Goal: Task Accomplishment & Management: Manage account settings

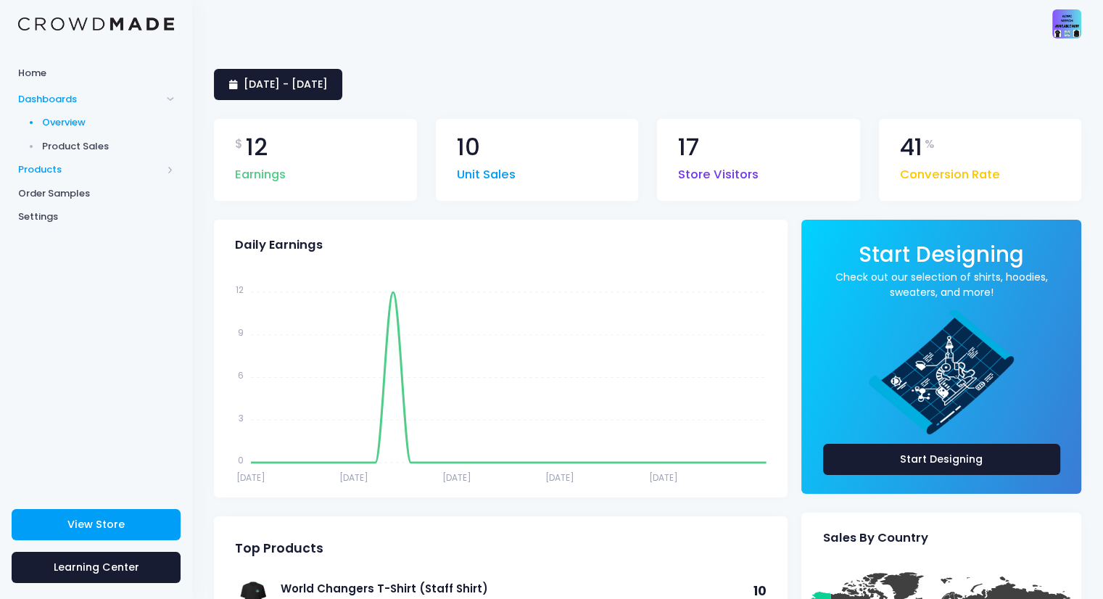
click at [43, 167] on span "Products" at bounding box center [90, 169] width 144 height 14
click at [85, 146] on span "Product Builder" at bounding box center [108, 146] width 133 height 14
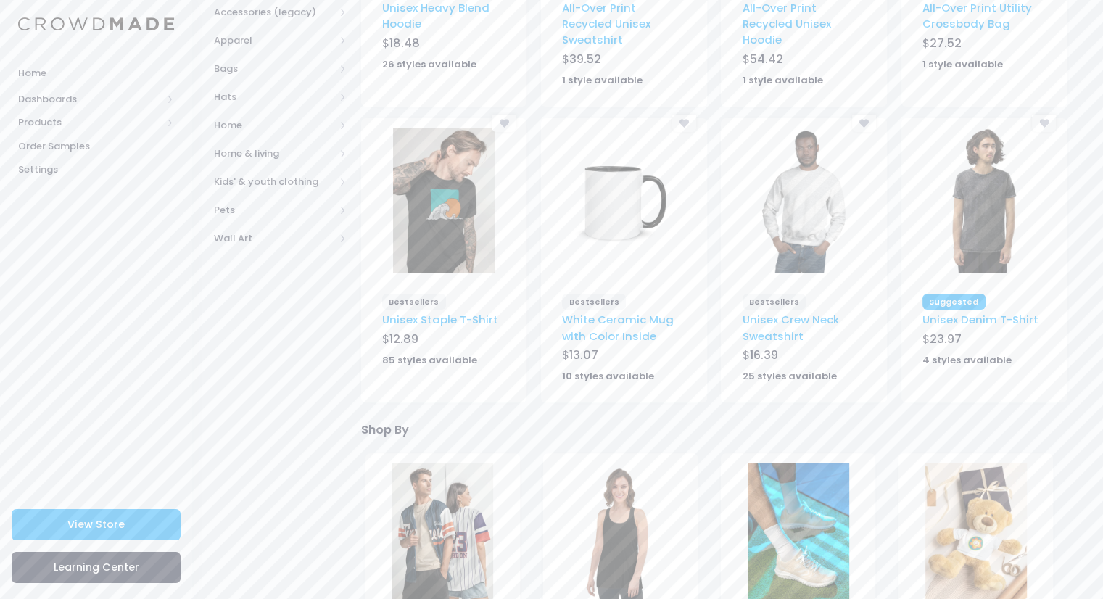
scroll to position [370, 0]
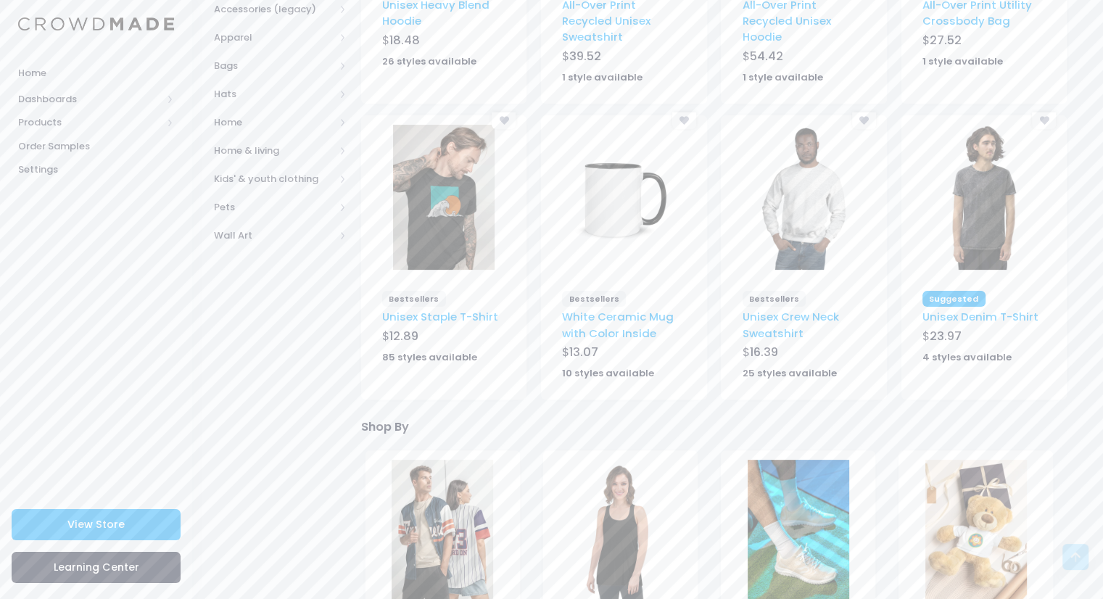
click at [426, 289] on div "['Bestsellers'] - Unisex Staple T-Shirt - BELLA_+_CANVAS_3001 - T-shirts" at bounding box center [444, 202] width 166 height 175
click at [425, 267] on img at bounding box center [443, 197] width 101 height 145
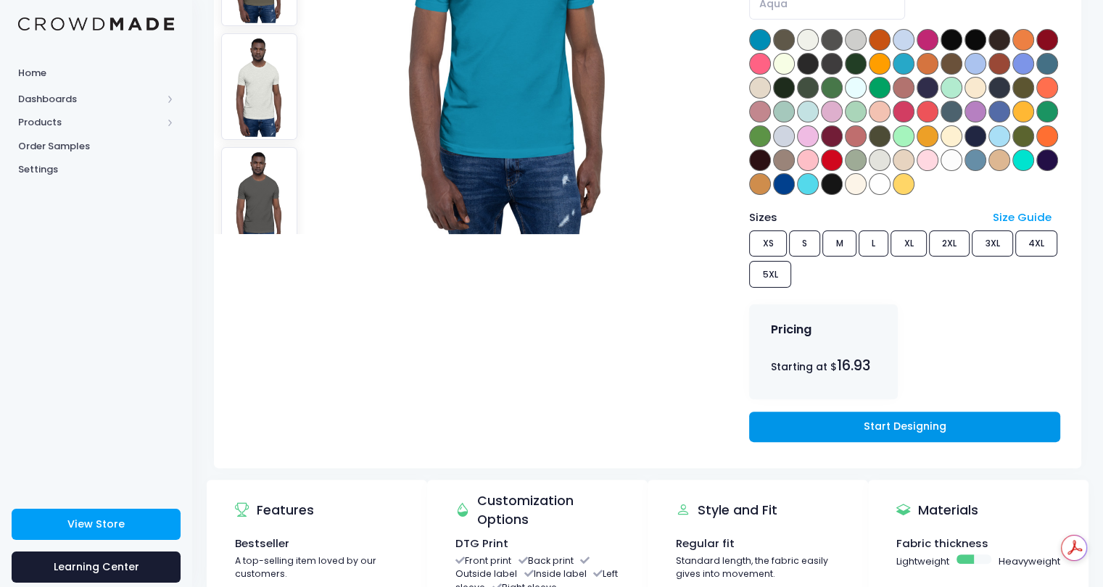
click at [908, 412] on link "Start Designing" at bounding box center [904, 427] width 310 height 31
click at [797, 227] on div "Sizes Size Guide XS S M L XL 2XL 3XL 4XL 5XL" at bounding box center [904, 250] width 310 height 83
click at [825, 230] on div "Sizes Size Guide XS S M L XL 2XL 3XL 4XL 5XL" at bounding box center [904, 250] width 310 height 83
click at [921, 226] on div "Sizes Size Guide XS S M L XL 2XL 3XL 4XL 5XL" at bounding box center [904, 250] width 310 height 83
click at [872, 418] on link "Start Designing" at bounding box center [904, 427] width 310 height 31
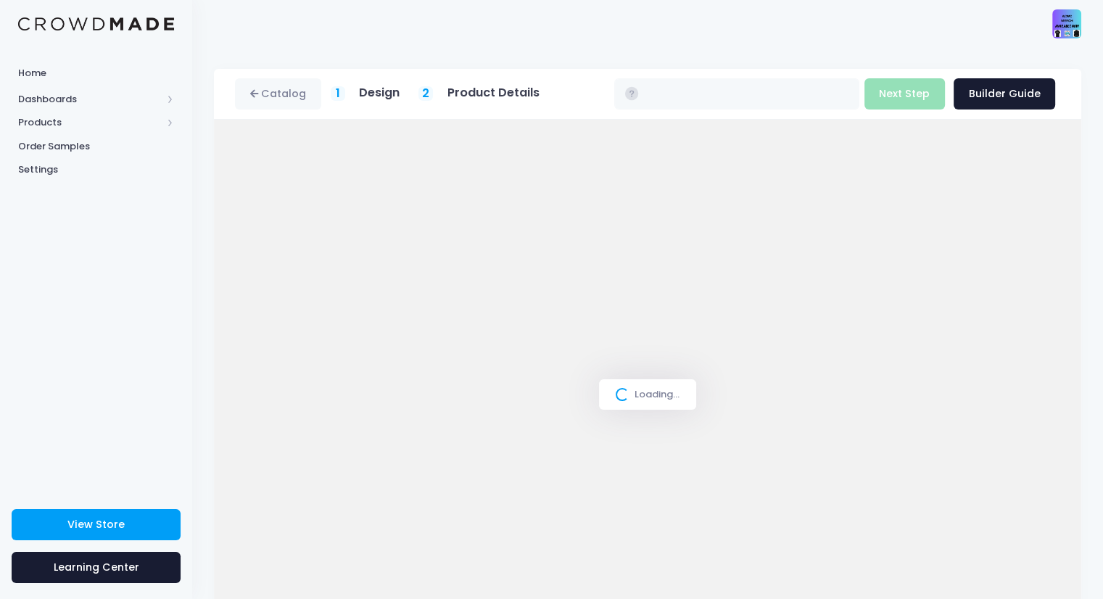
type input "$16.93 - $22.73"
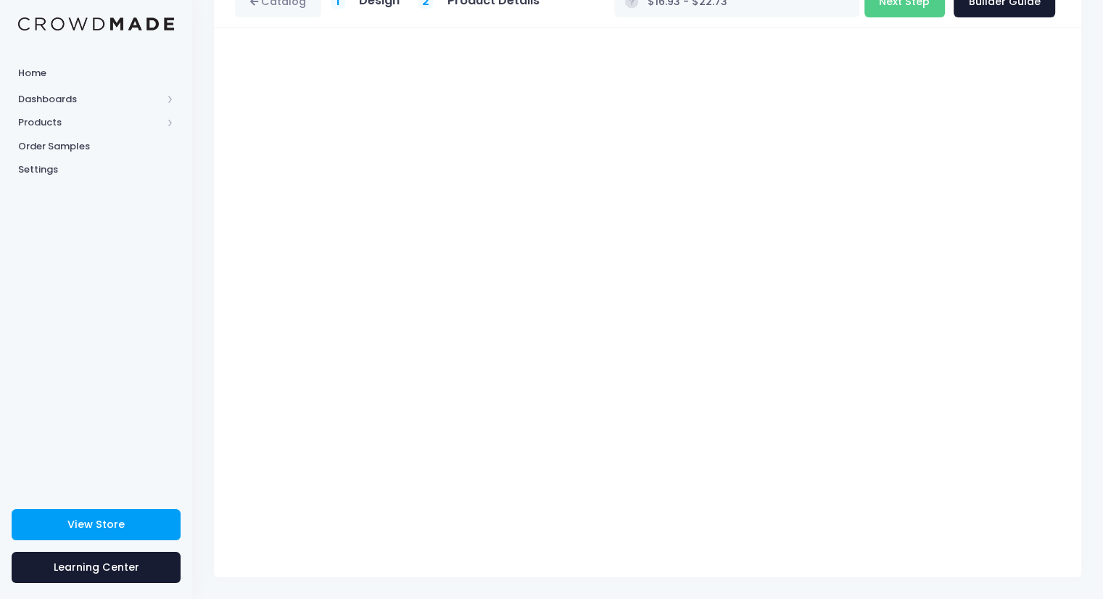
scroll to position [7, 0]
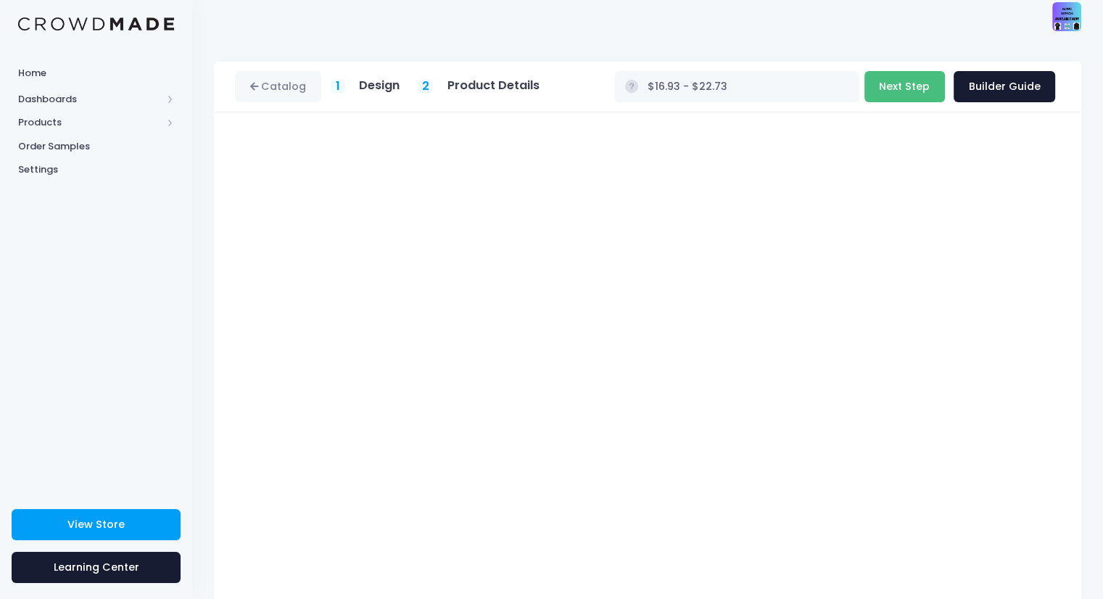
click at [908, 84] on button "Next Step" at bounding box center [904, 86] width 80 height 31
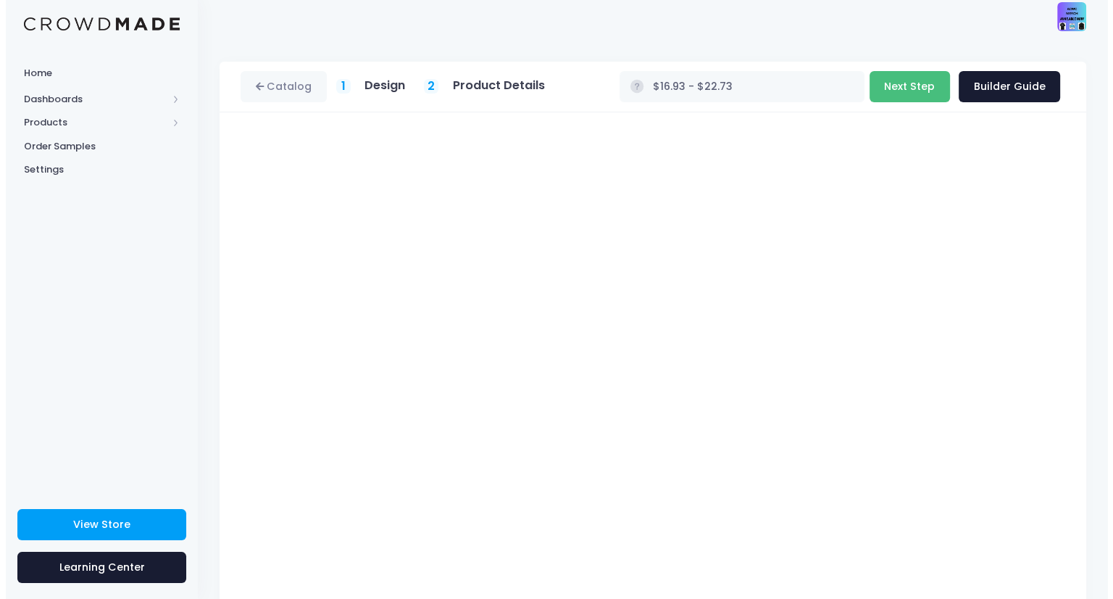
scroll to position [0, 0]
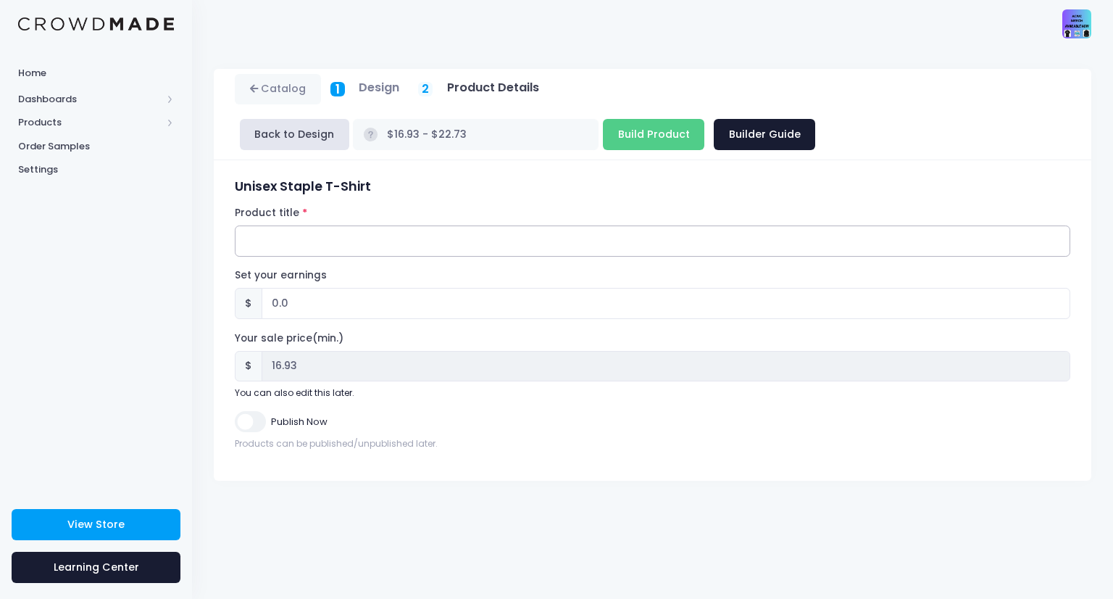
click at [322, 225] on input "Product title" at bounding box center [653, 240] width 836 height 31
type input "T"
type input ""Therapist Loading...Please Wait" T-Shirt"
click at [275, 288] on input "0.0" at bounding box center [666, 303] width 809 height 31
type input "3.0"
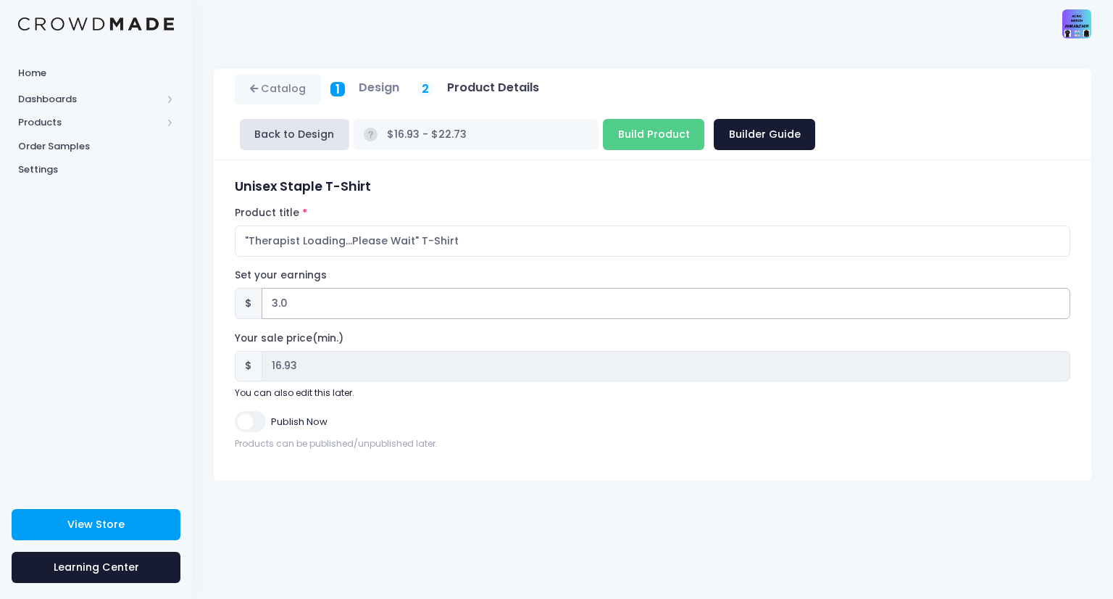
type input "$19.93 - $25.73"
type input "19.93"
type input ".0"
type input "$16.93 - $22.73"
type input "16.93"
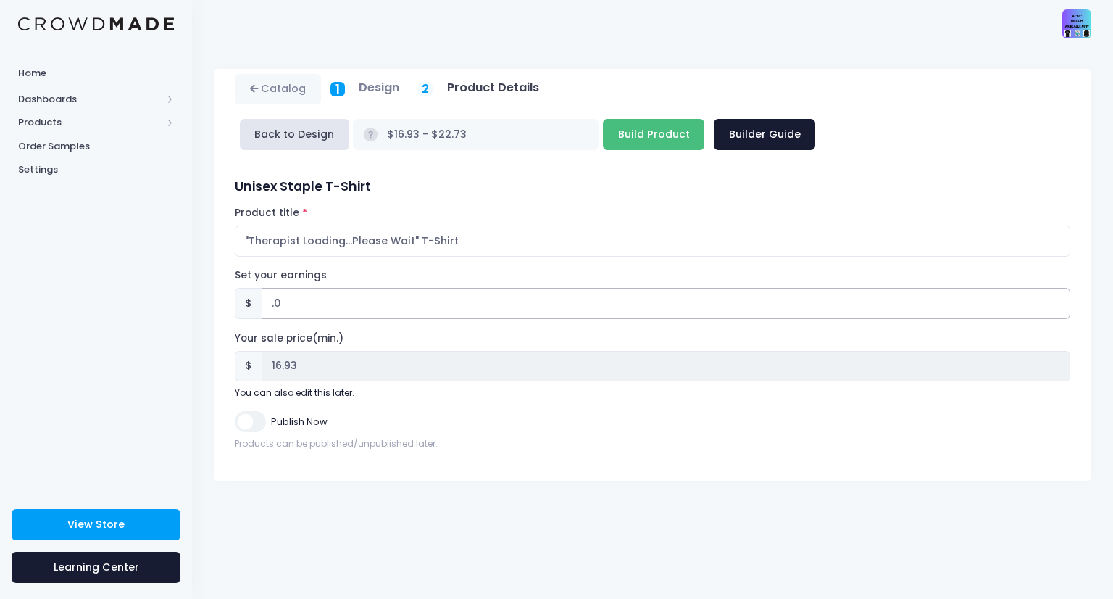
type input "4.0"
type input "$20.93 - $26.73"
type input "20.93"
type input "4.0"
click at [705, 119] on input "Build Product" at bounding box center [653, 134] width 101 height 31
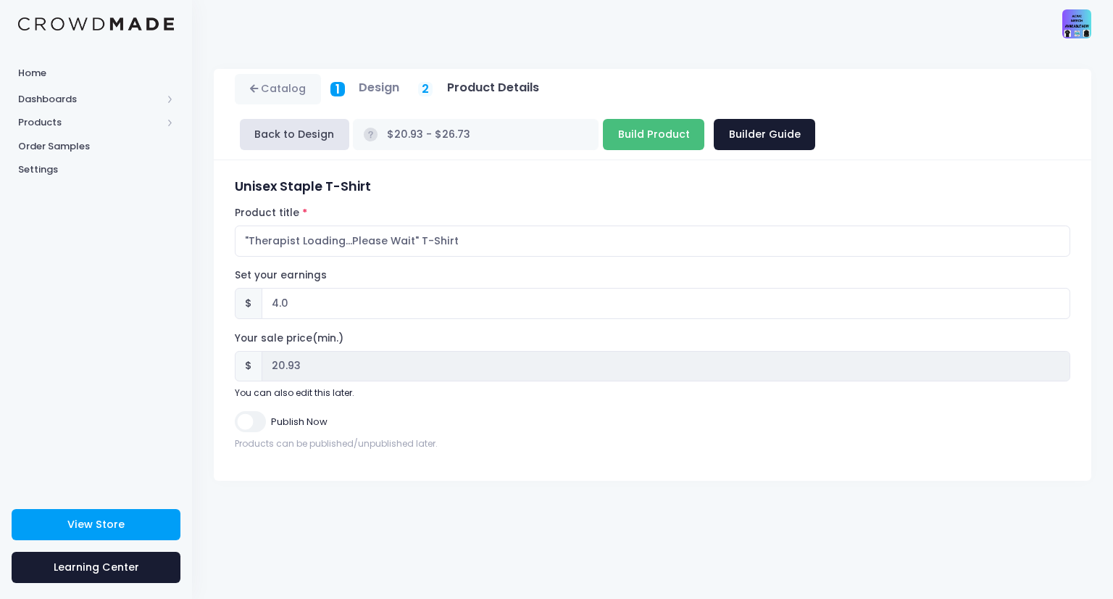
type input "Building product..."
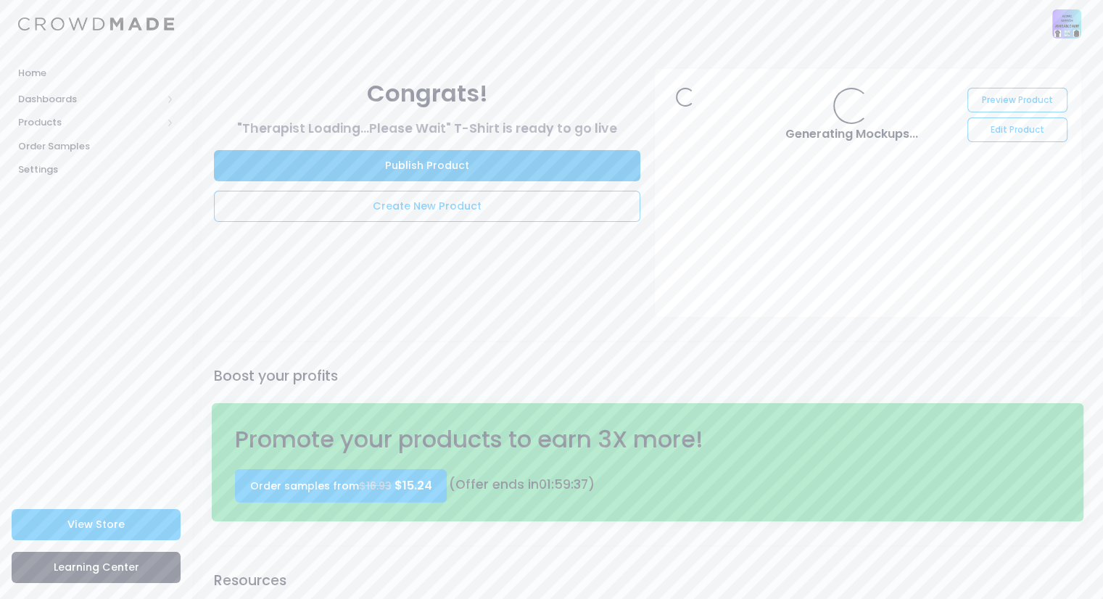
click at [453, 164] on link "Publish Product" at bounding box center [427, 165] width 426 height 31
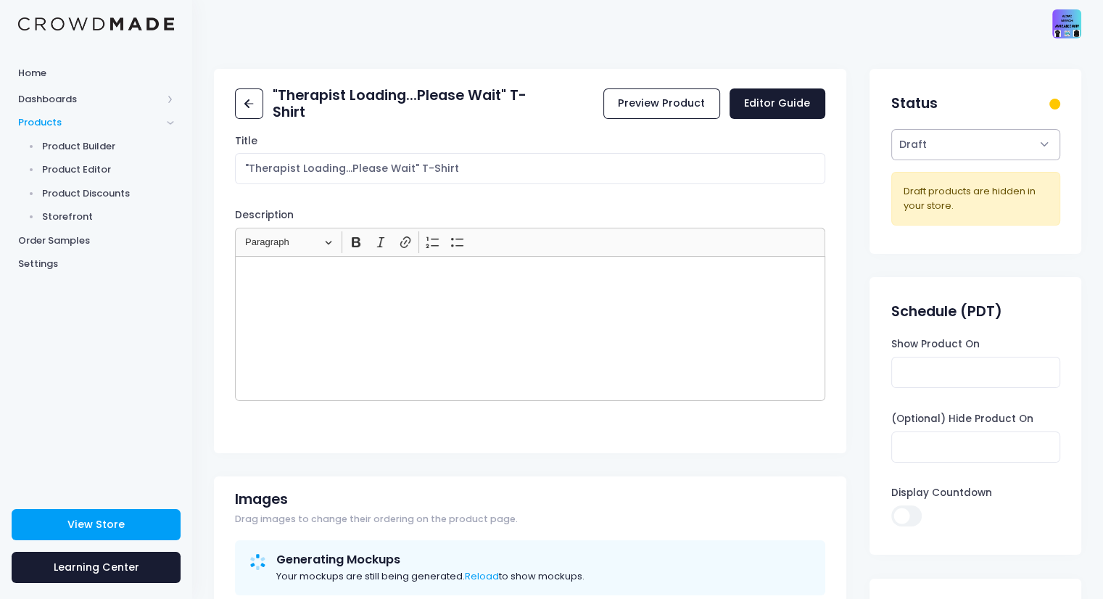
click at [960, 142] on select "Active Draft" at bounding box center [975, 144] width 169 height 31
click at [891, 129] on select "Active Draft" at bounding box center [975, 144] width 169 height 31
click at [977, 149] on select "Active Draft" at bounding box center [975, 144] width 169 height 31
click at [891, 129] on select "Active Draft" at bounding box center [975, 144] width 169 height 31
click at [1047, 109] on div "Status" at bounding box center [975, 103] width 212 height 51
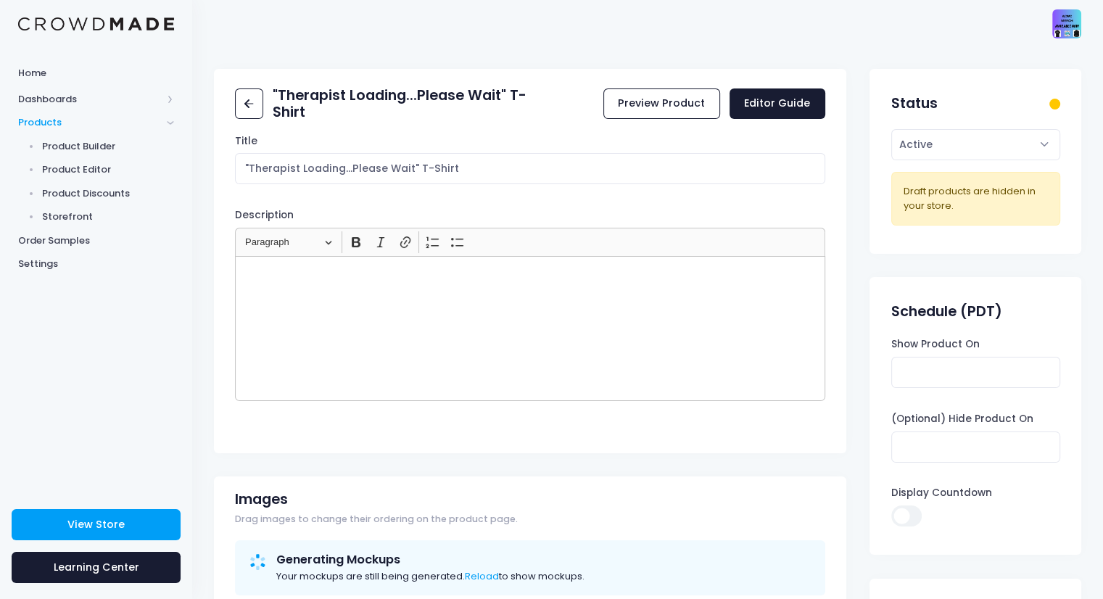
click at [1055, 101] on div at bounding box center [1054, 104] width 11 height 11
click at [955, 154] on select "Active Draft" at bounding box center [975, 144] width 169 height 31
click at [891, 129] on select "Active Draft" at bounding box center [975, 144] width 169 height 31
click at [934, 143] on select "Active Draft" at bounding box center [975, 144] width 169 height 31
click at [891, 129] on select "Active Draft" at bounding box center [975, 144] width 169 height 31
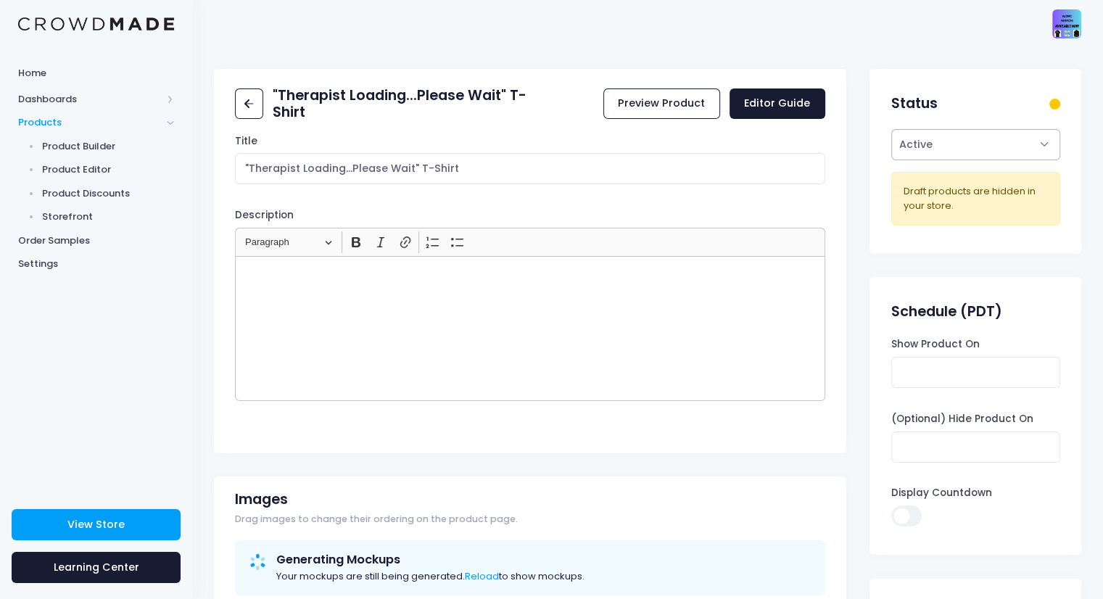
click at [937, 141] on select "Active Draft" at bounding box center [975, 144] width 169 height 31
click at [891, 129] on select "Active Draft" at bounding box center [975, 144] width 169 height 31
click at [948, 149] on select "Active Draft" at bounding box center [975, 144] width 169 height 31
click at [891, 129] on select "Active Draft" at bounding box center [975, 144] width 169 height 31
click at [928, 157] on select "Active Draft" at bounding box center [975, 144] width 169 height 31
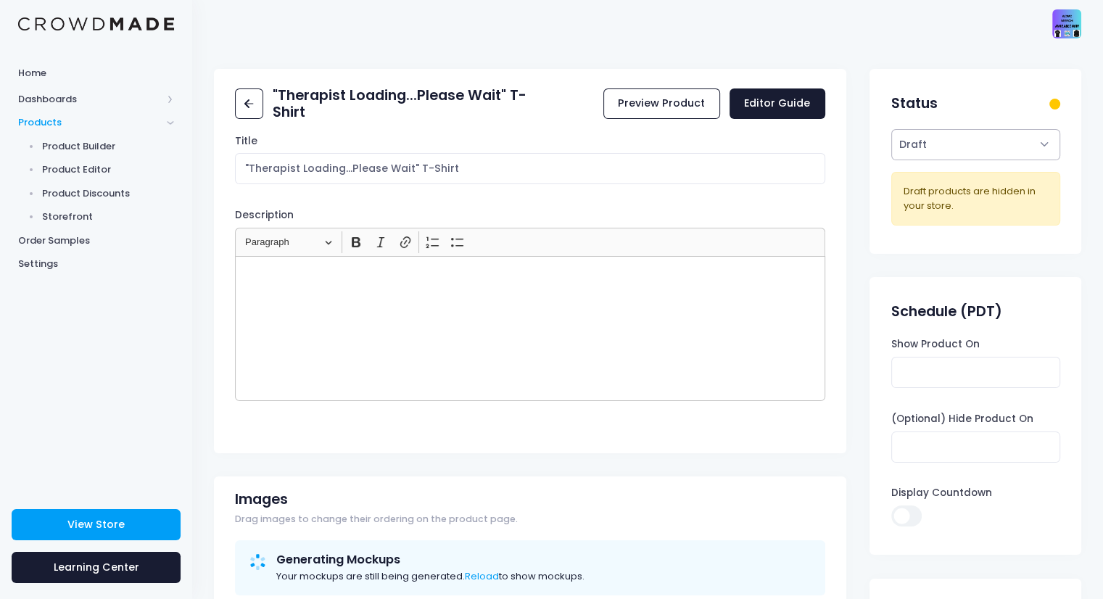
select select "active"
click at [891, 129] on select "Active Draft" at bounding box center [975, 144] width 169 height 31
click at [1053, 101] on div at bounding box center [1054, 104] width 11 height 11
click at [945, 381] on input "Show Product On" at bounding box center [975, 372] width 169 height 31
click at [945, 454] on input "(Optional) Hide Product On" at bounding box center [975, 446] width 169 height 31
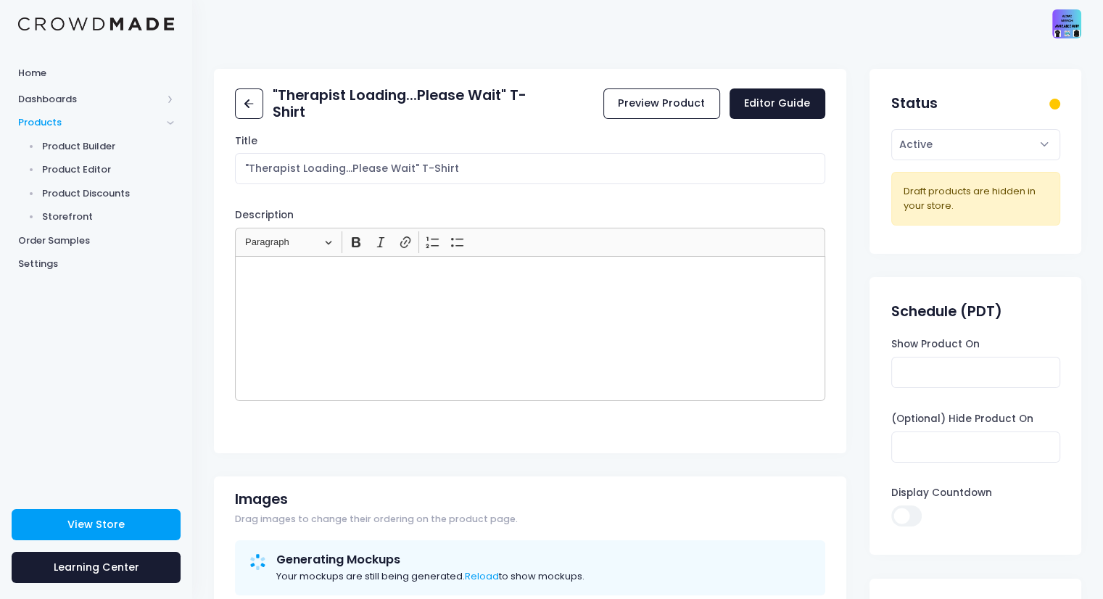
click at [906, 505] on input "Display Countdown" at bounding box center [906, 515] width 30 height 21
click at [910, 517] on input "Display Countdown" at bounding box center [906, 515] width 30 height 21
checkbox input "false"
click at [83, 523] on span "View Store" at bounding box center [95, 524] width 57 height 14
click at [85, 144] on span "Product Builder" at bounding box center [108, 146] width 133 height 14
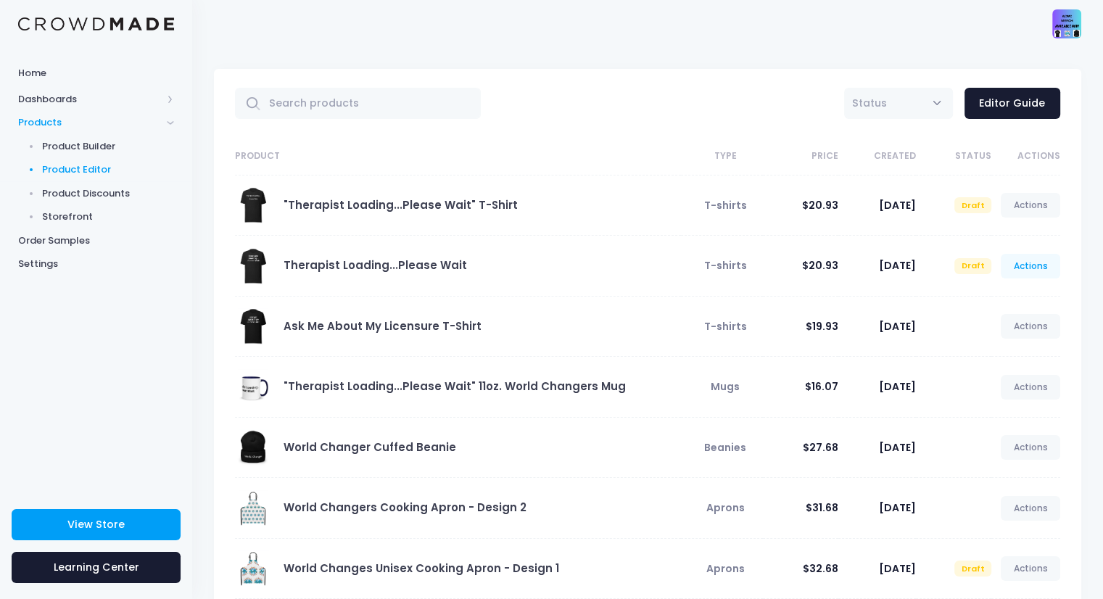
click at [1024, 260] on link "Actions" at bounding box center [1029, 266] width 59 height 25
click at [986, 302] on link "Edit" at bounding box center [1014, 299] width 77 height 25
click at [402, 259] on link "Therapist Loading...Please Wait" at bounding box center [374, 264] width 183 height 15
click at [381, 266] on link "Therapist Loading...Please Wait" at bounding box center [374, 264] width 183 height 15
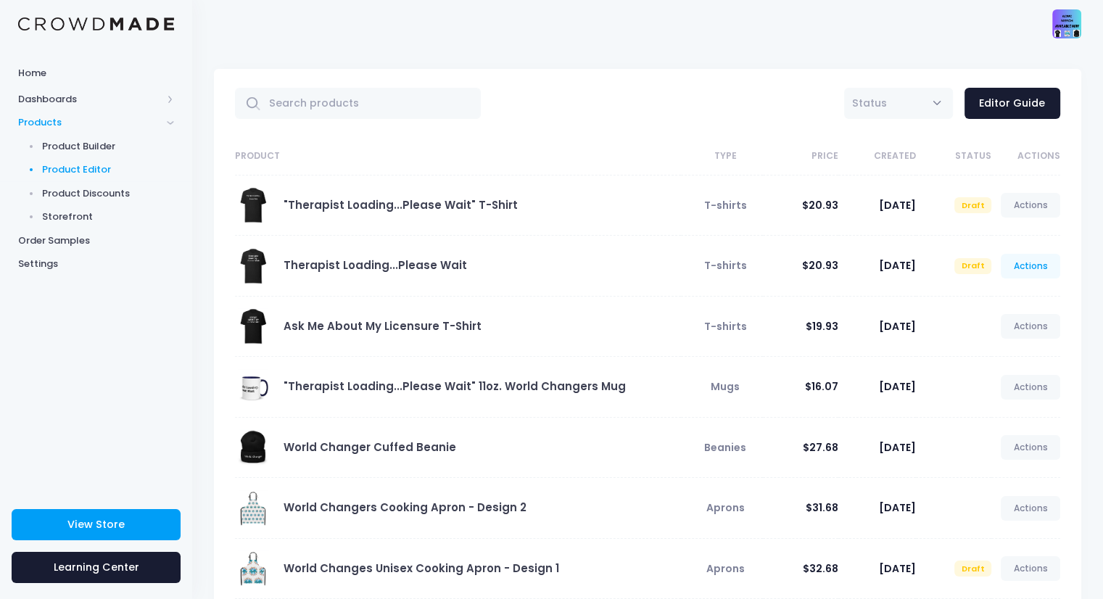
click at [1022, 259] on link "Actions" at bounding box center [1029, 266] width 59 height 25
click at [987, 295] on link "Edit" at bounding box center [1014, 299] width 77 height 25
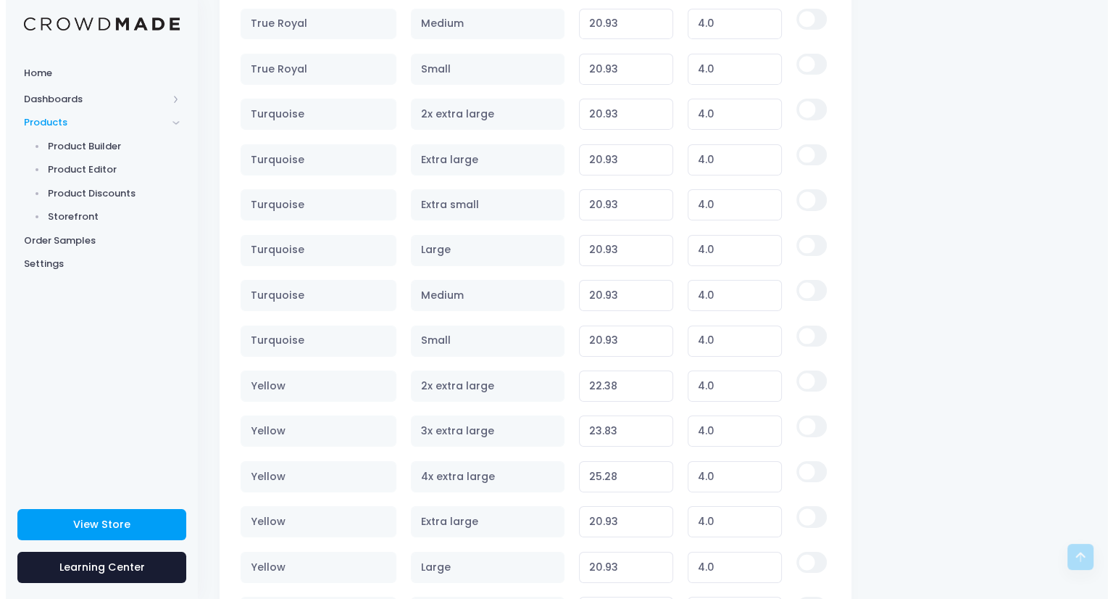
scroll to position [5190, 0]
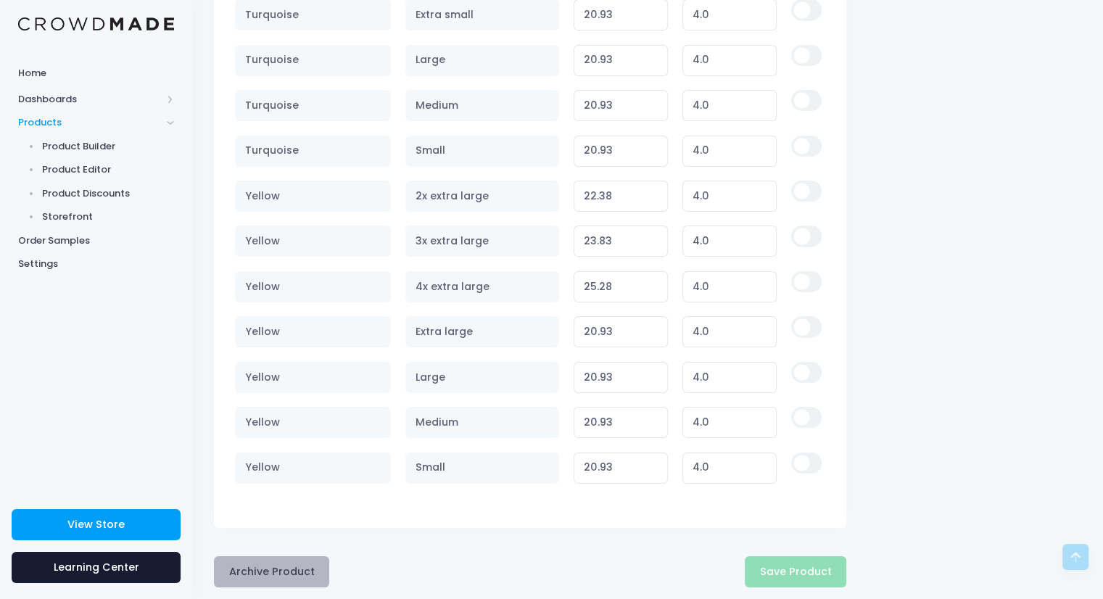
click at [244, 556] on button "Archive Product" at bounding box center [271, 571] width 115 height 31
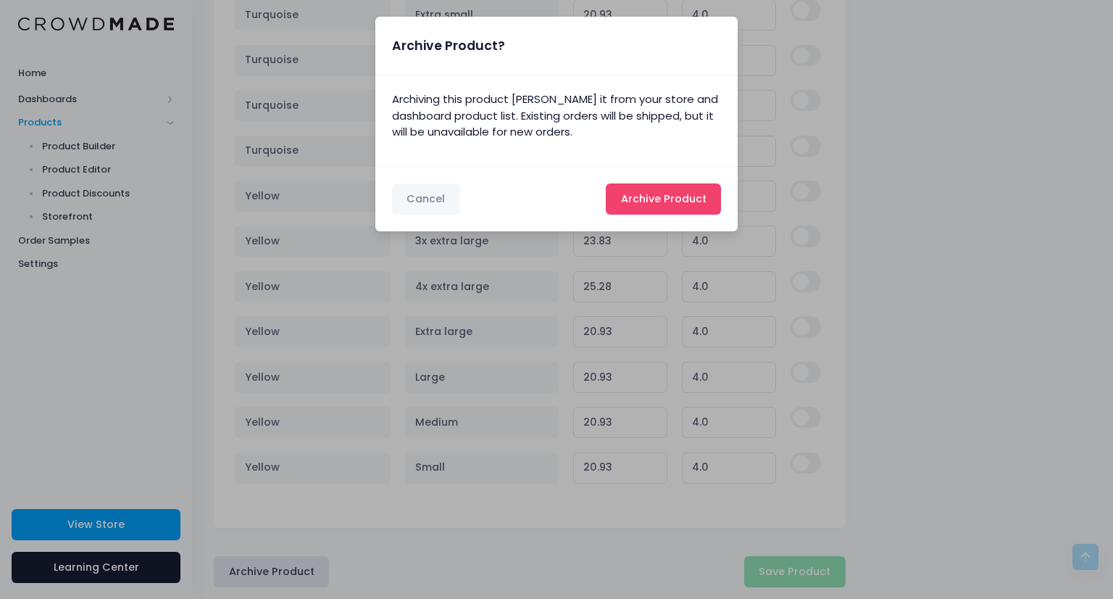
click at [635, 197] on span "Archive Product" at bounding box center [664, 198] width 86 height 14
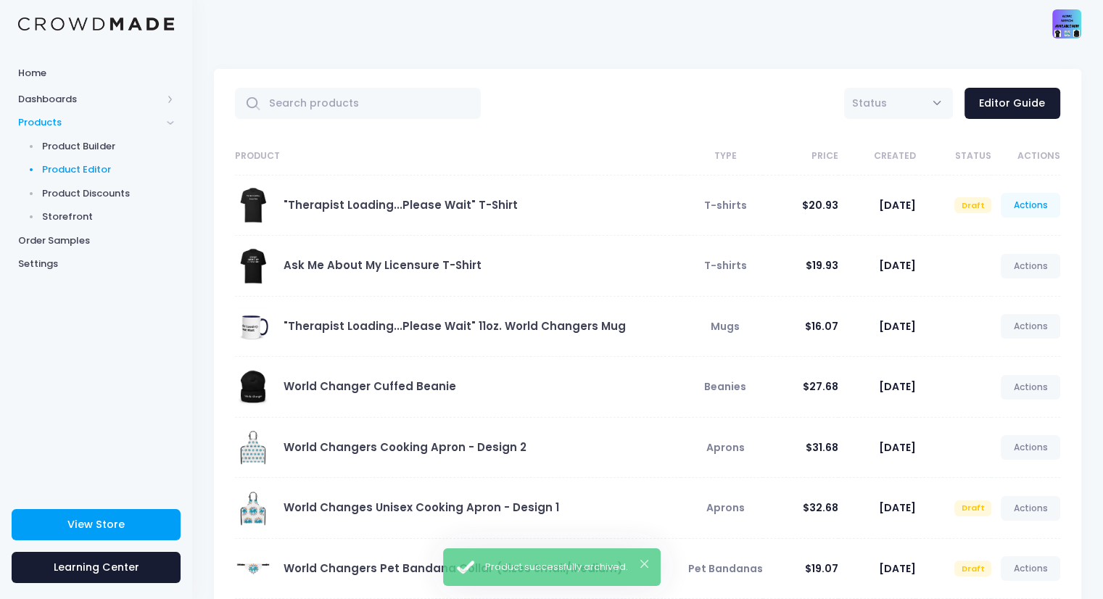
click at [1030, 202] on link "Actions" at bounding box center [1029, 205] width 59 height 25
click at [995, 291] on link "Publish" at bounding box center [1014, 290] width 77 height 25
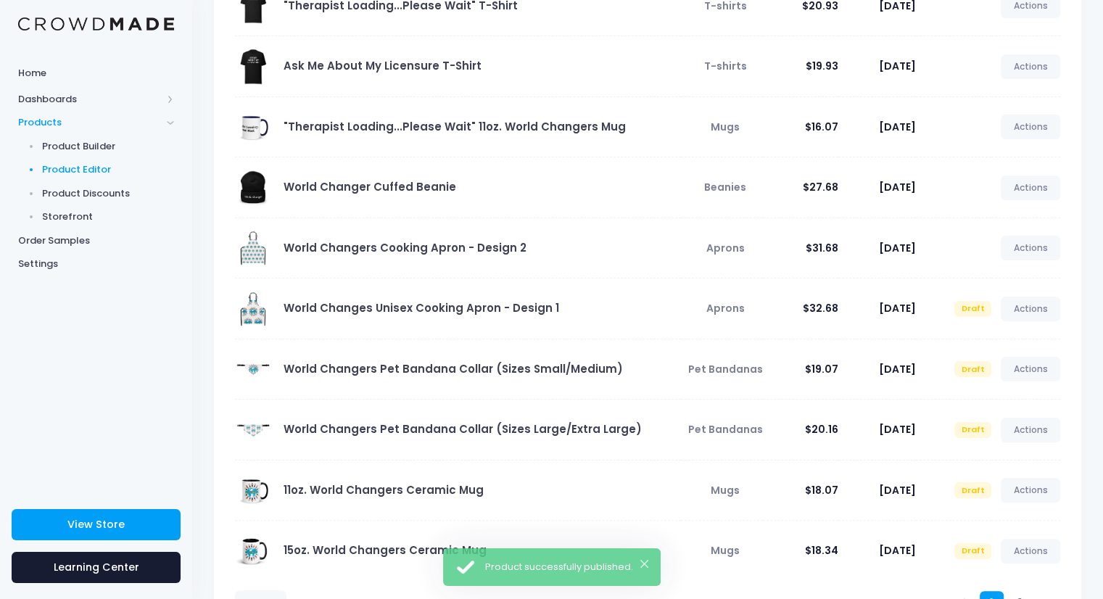
scroll to position [264, 0]
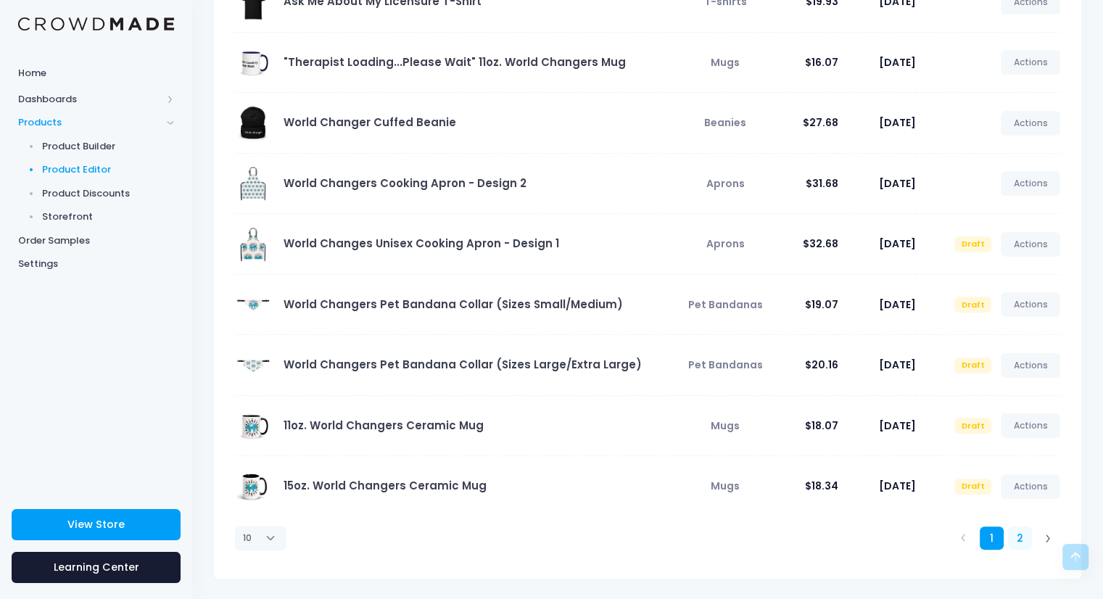
click at [1021, 534] on link "2" at bounding box center [1020, 538] width 24 height 24
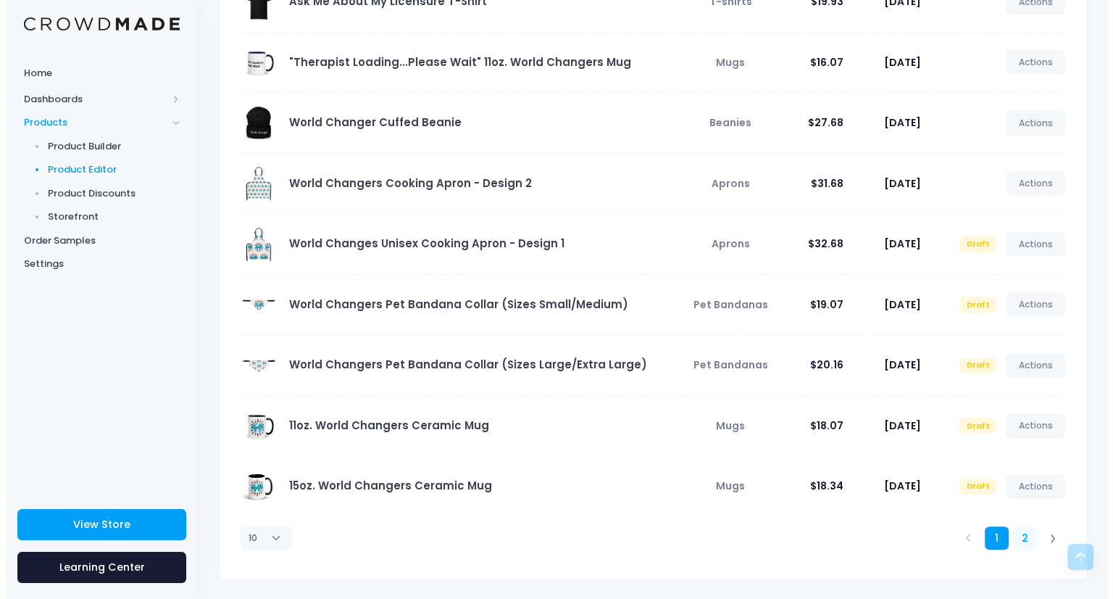
scroll to position [0, 0]
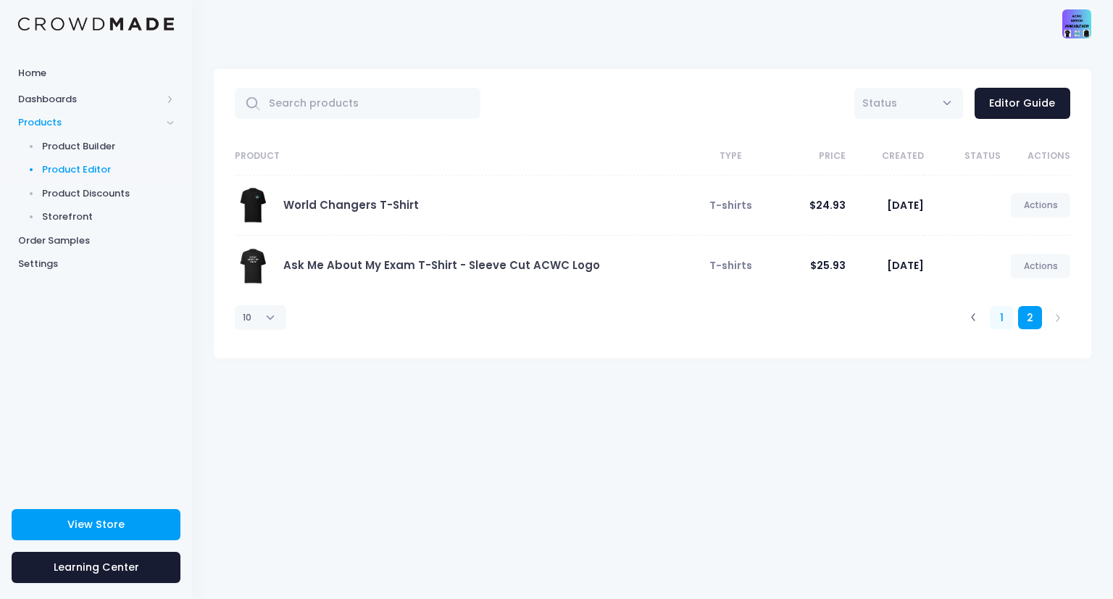
click at [998, 315] on link "1" at bounding box center [1002, 318] width 24 height 24
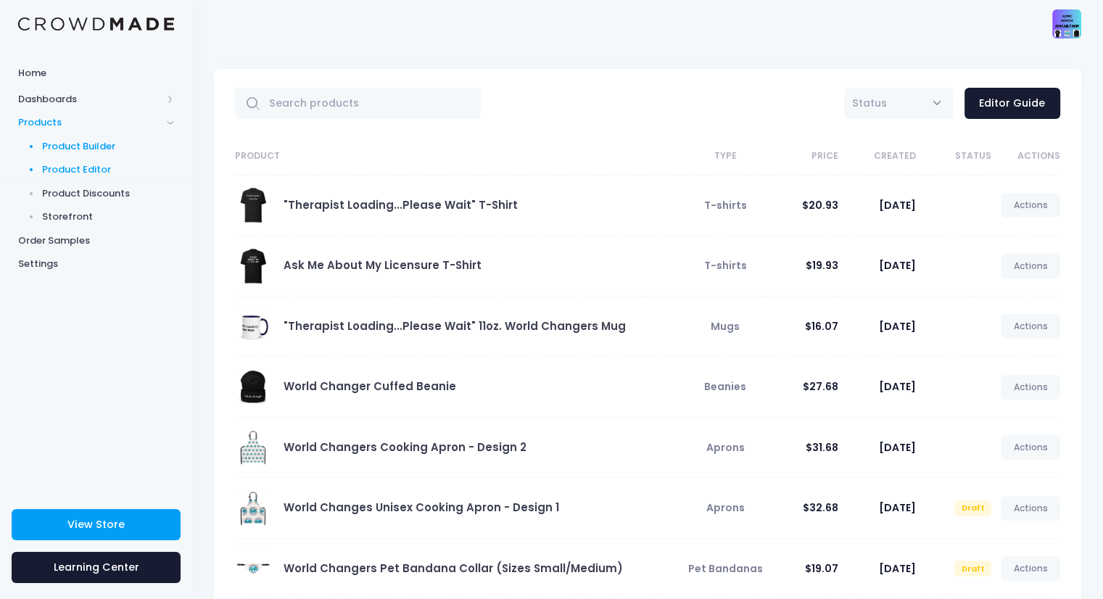
click at [93, 146] on span "Product Builder" at bounding box center [108, 146] width 133 height 14
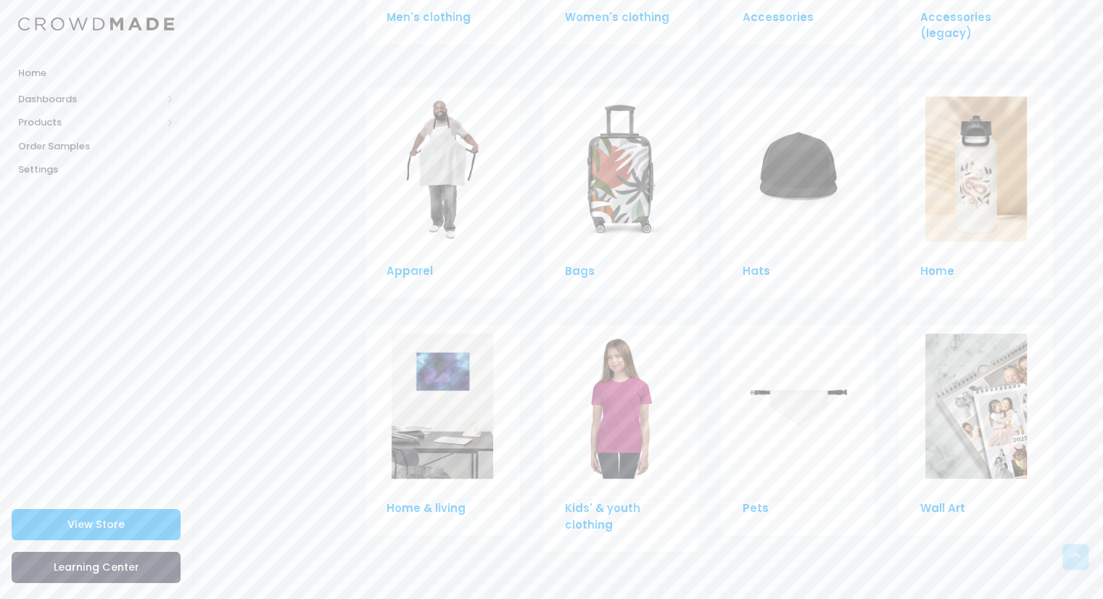
scroll to position [987, 0]
click at [446, 415] on img at bounding box center [441, 406] width 101 height 145
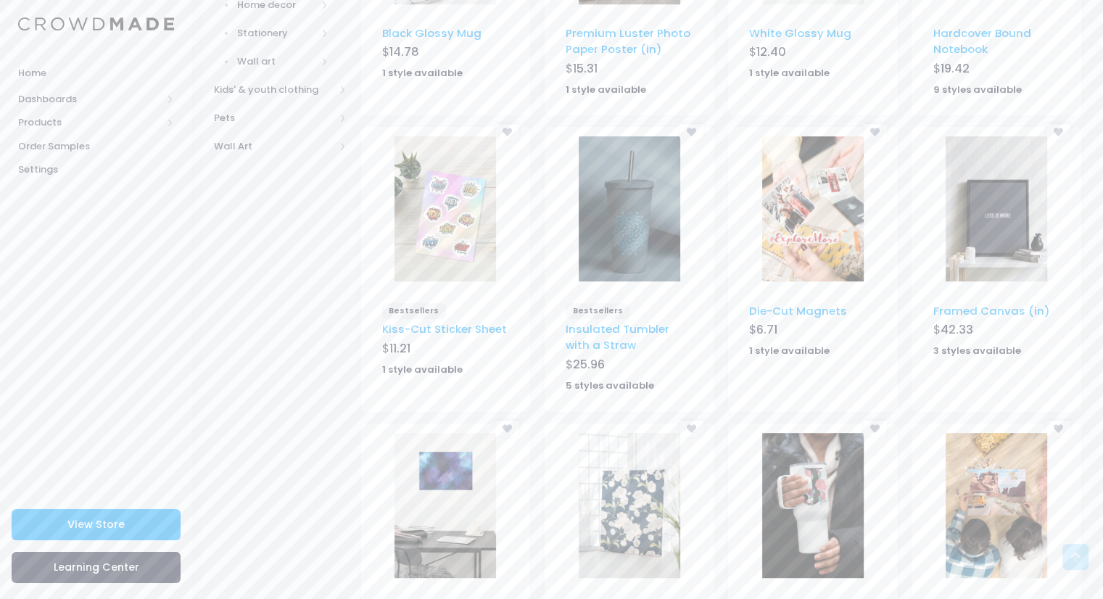
scroll to position [644, 0]
click at [606, 331] on link "Insulated Tumbler with a Straw" at bounding box center [617, 335] width 104 height 31
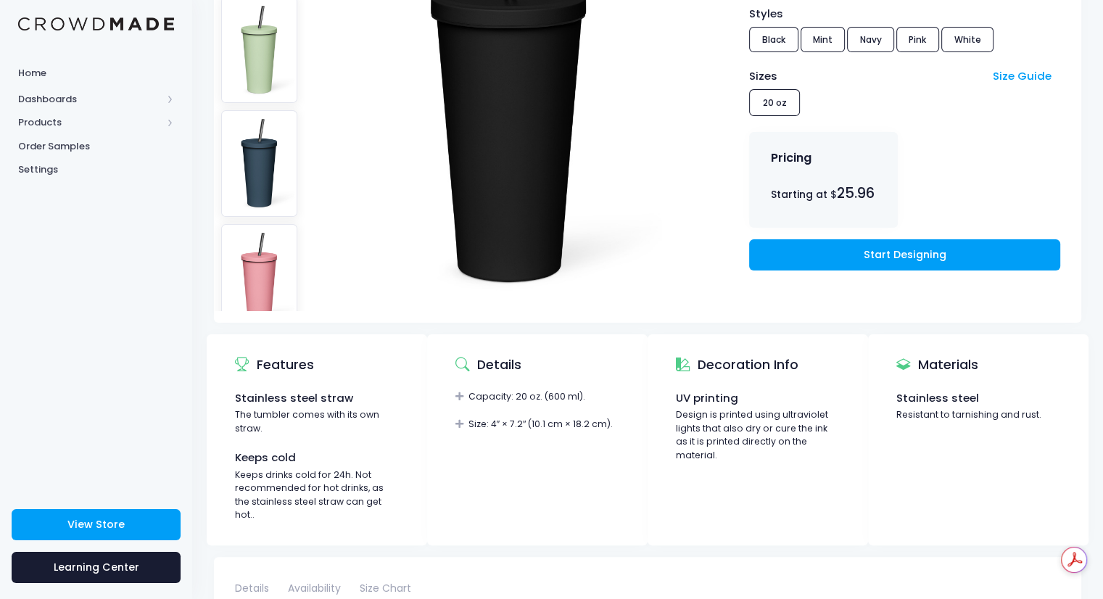
scroll to position [270, 0]
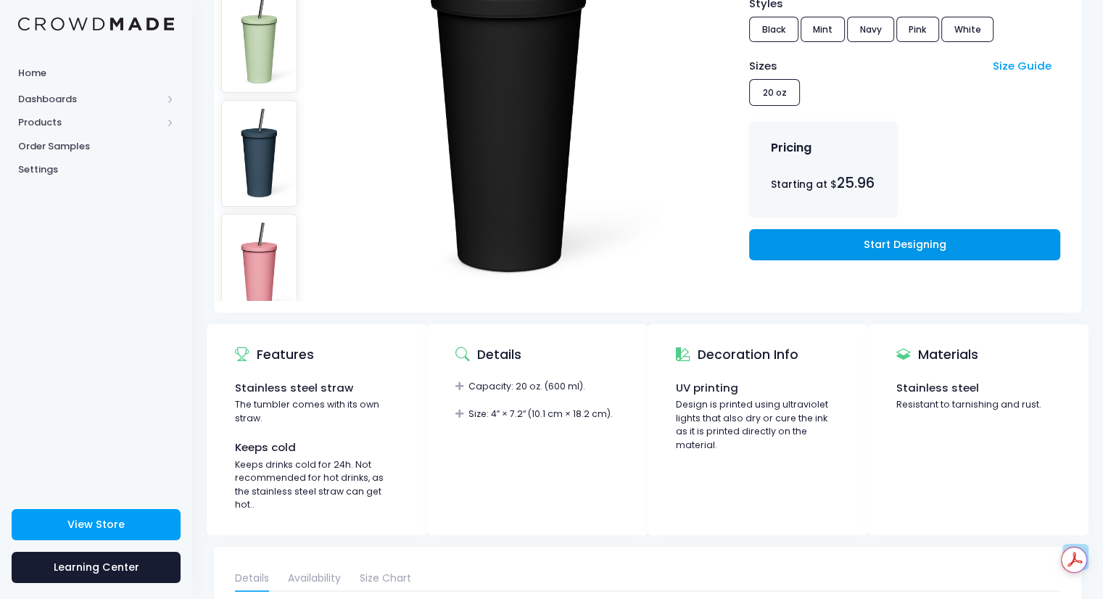
click at [896, 238] on link "Start Designing" at bounding box center [904, 244] width 310 height 31
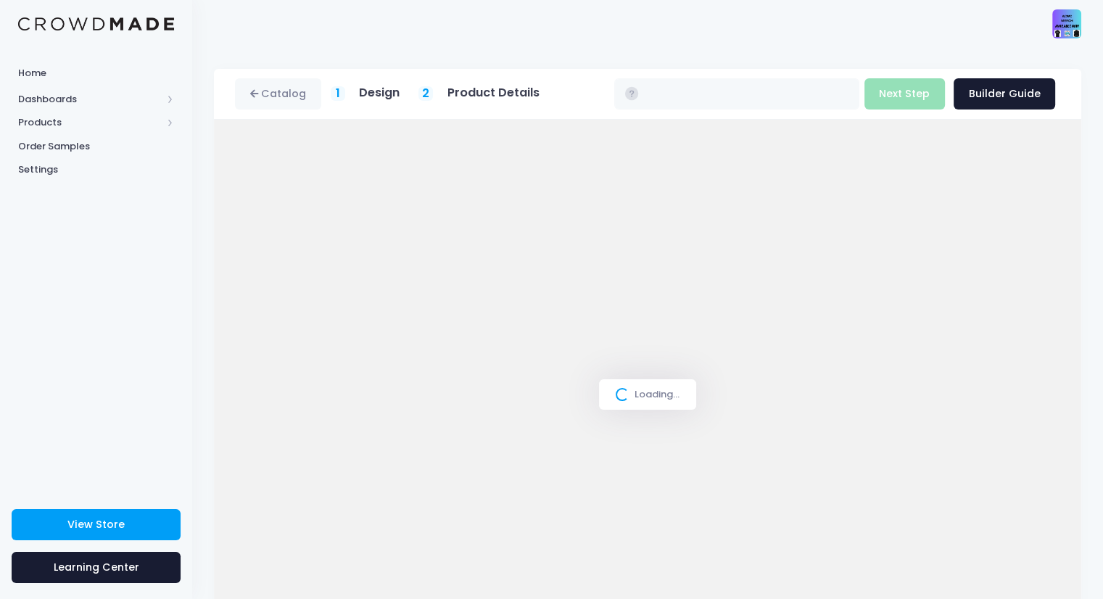
type input "$25.96"
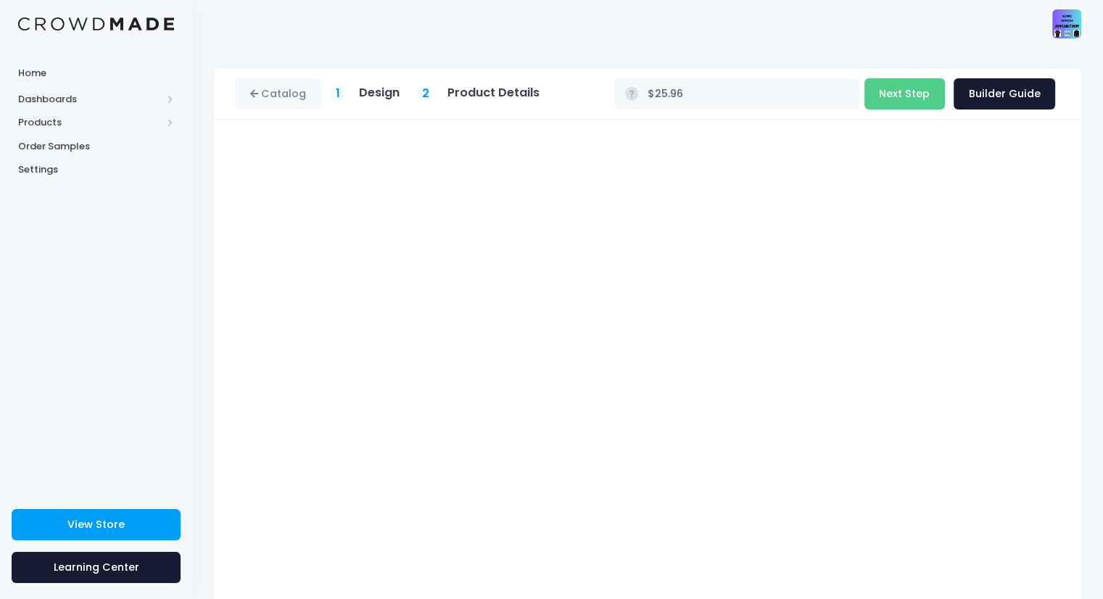
scroll to position [47, 0]
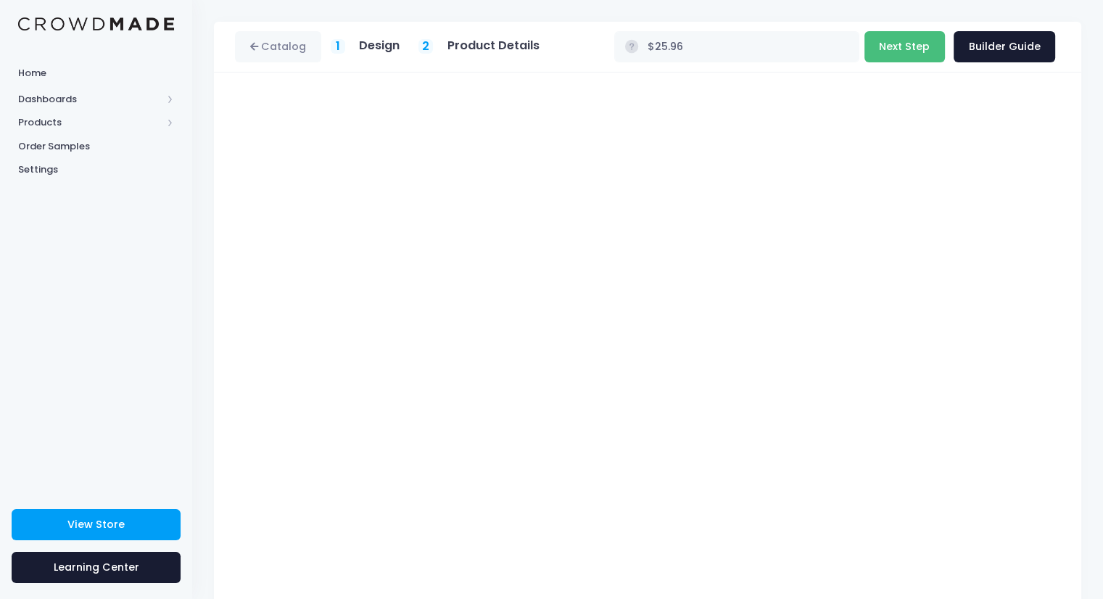
click at [933, 49] on button "Next Step" at bounding box center [904, 46] width 80 height 31
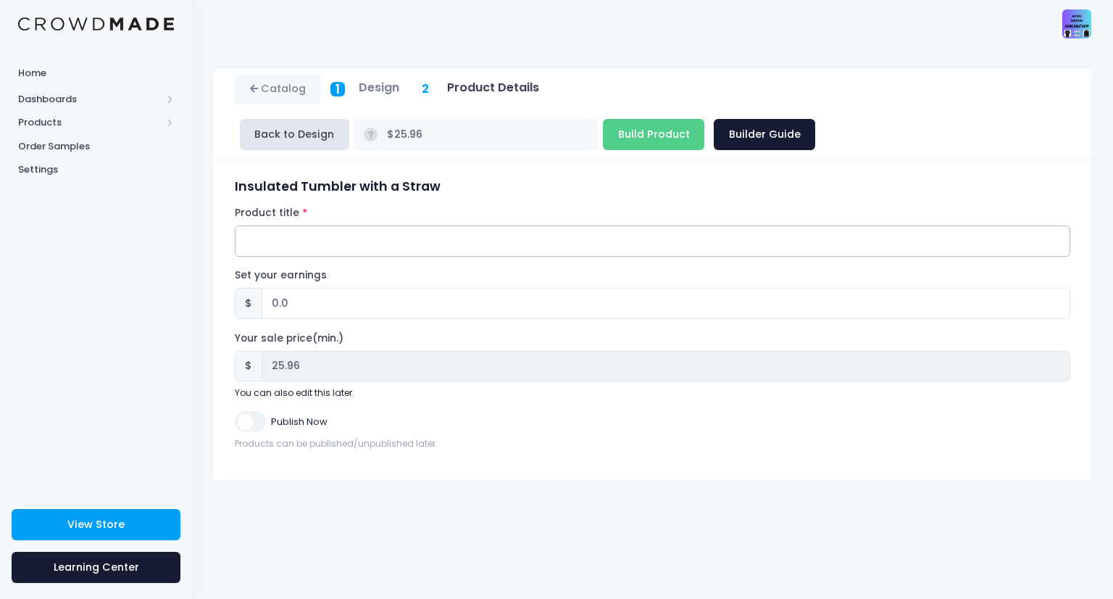
click at [309, 225] on input "Product title" at bounding box center [653, 240] width 836 height 31
type input ""Therapist Loading...Please Wait" Tumbler With Straw"
click at [277, 288] on input "0.0" at bounding box center [666, 303] width 809 height 31
type input "1.0"
type input "$26.96"
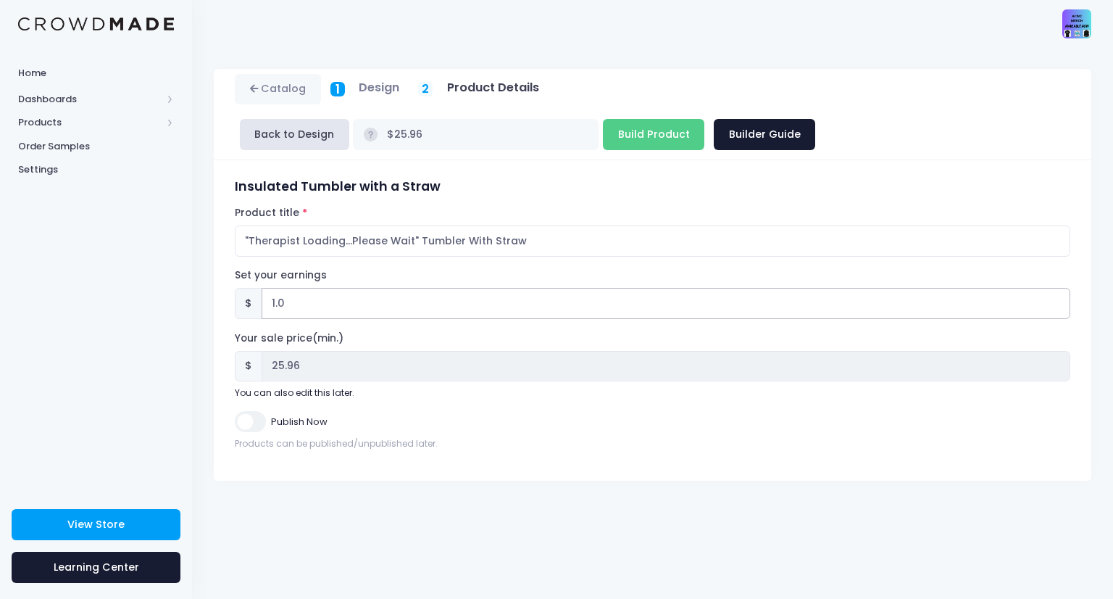
type input "26.96"
type input "2.0"
type input "$27.96"
type input "27.96"
type input "3.0"
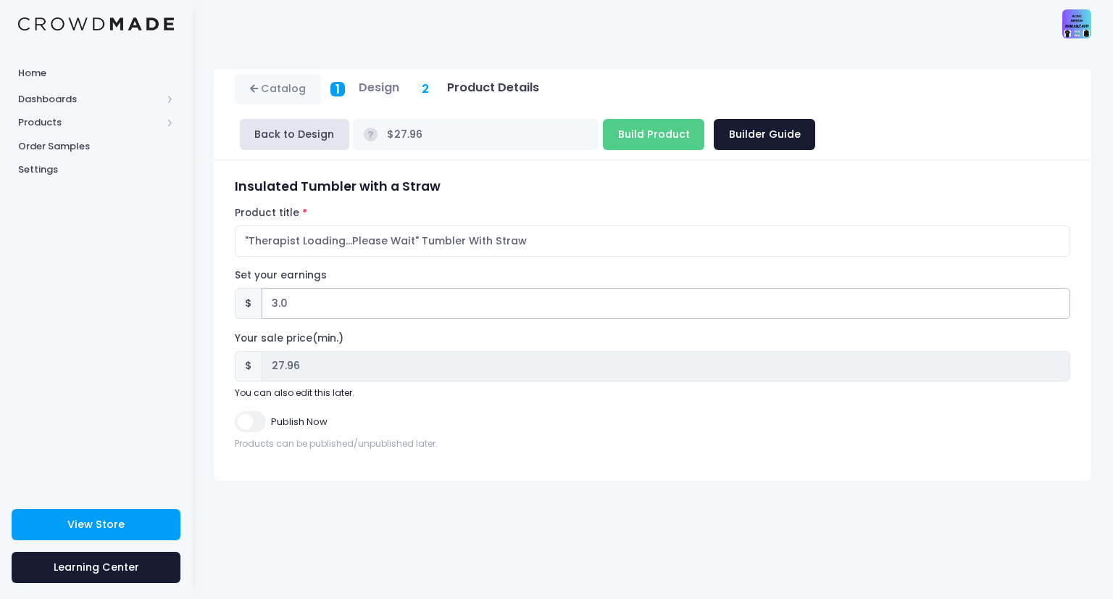
type input "$28.96"
type input "28.96"
type input "3.0"
click at [705, 119] on input "Build Product" at bounding box center [653, 134] width 101 height 31
type input "Building product..."
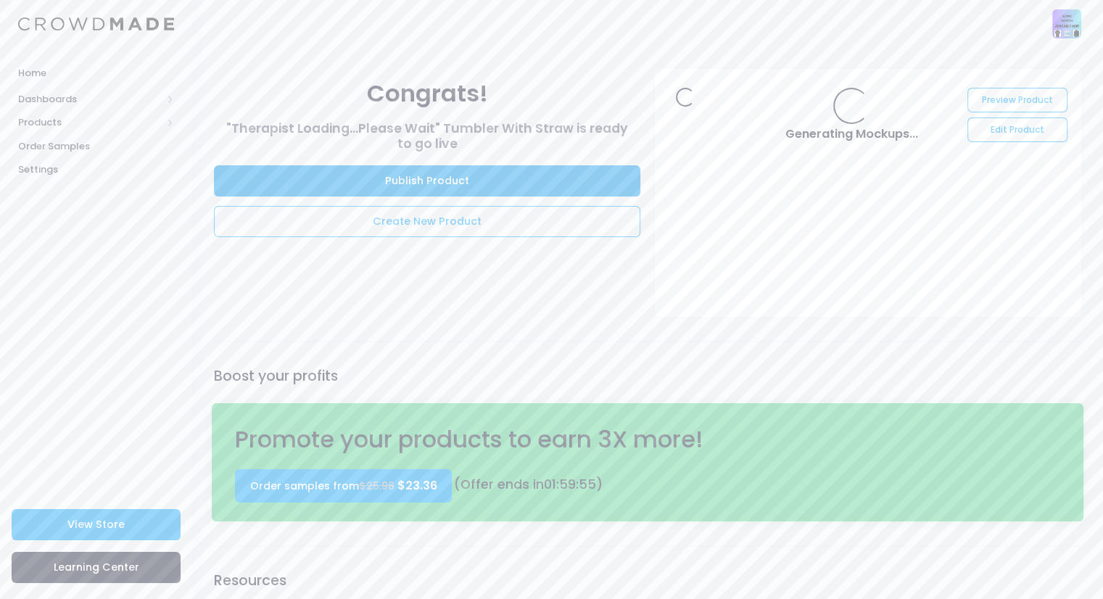
click at [536, 176] on link "Publish Product" at bounding box center [427, 180] width 426 height 31
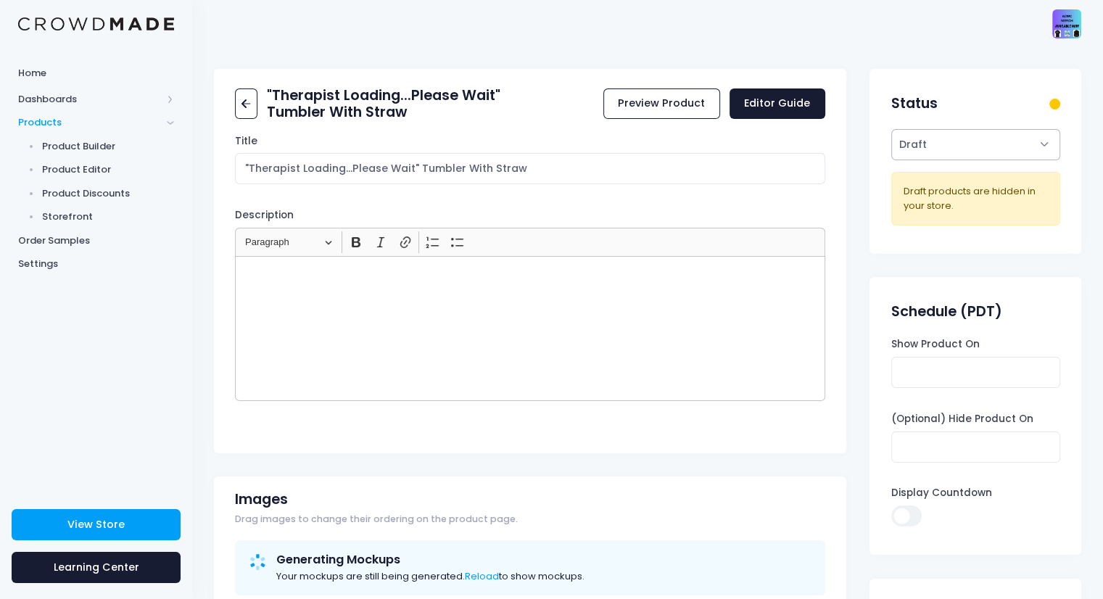
click at [932, 137] on select "Active Draft" at bounding box center [975, 144] width 169 height 31
select select "active"
click at [891, 129] on select "Active Draft" at bounding box center [975, 144] width 169 height 31
click at [81, 170] on span "Product Editor" at bounding box center [108, 169] width 133 height 14
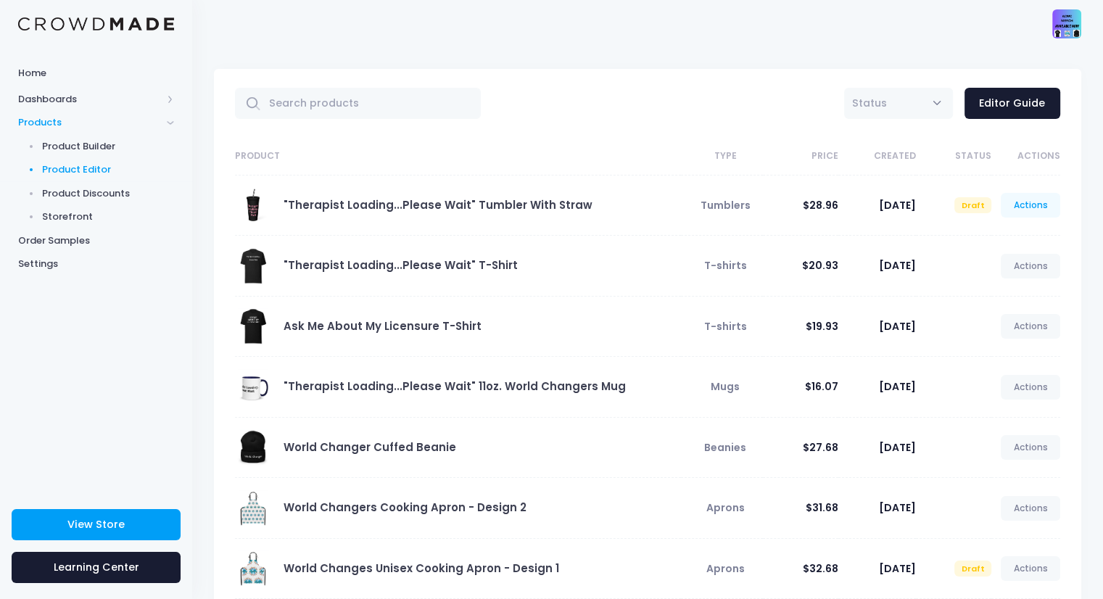
click at [1033, 207] on link "Actions" at bounding box center [1029, 205] width 59 height 25
click at [995, 289] on link "Publish" at bounding box center [1014, 290] width 77 height 25
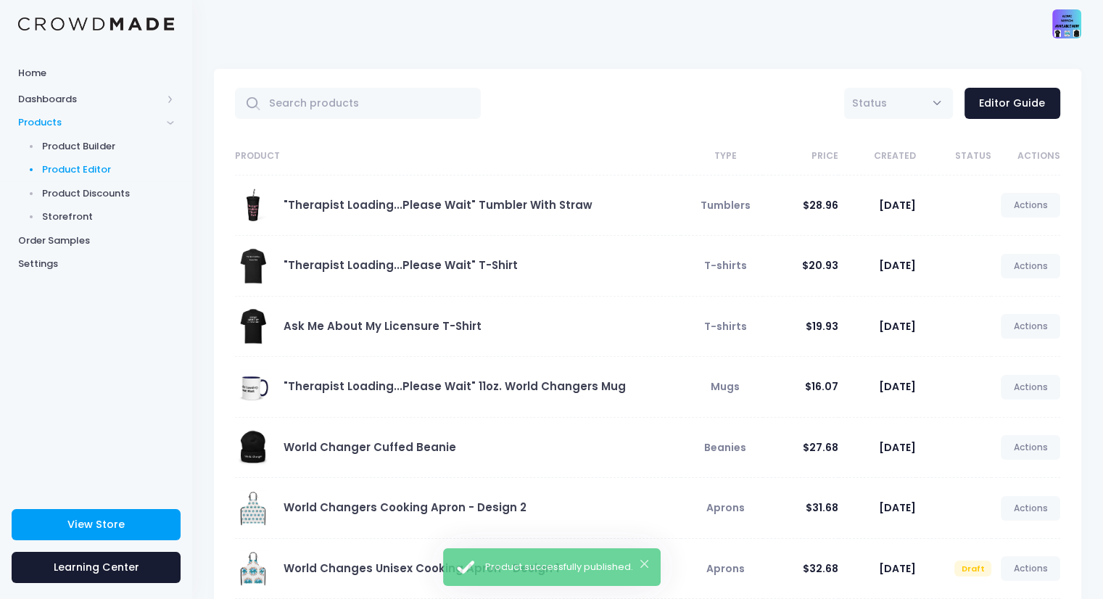
scroll to position [264, 0]
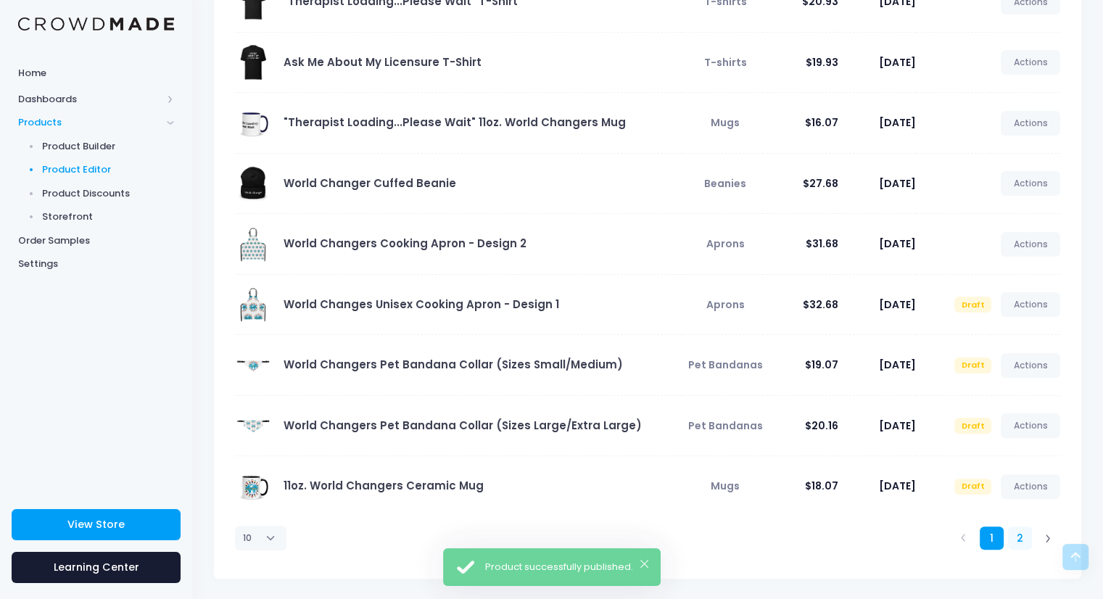
click at [1016, 537] on link "2" at bounding box center [1020, 538] width 24 height 24
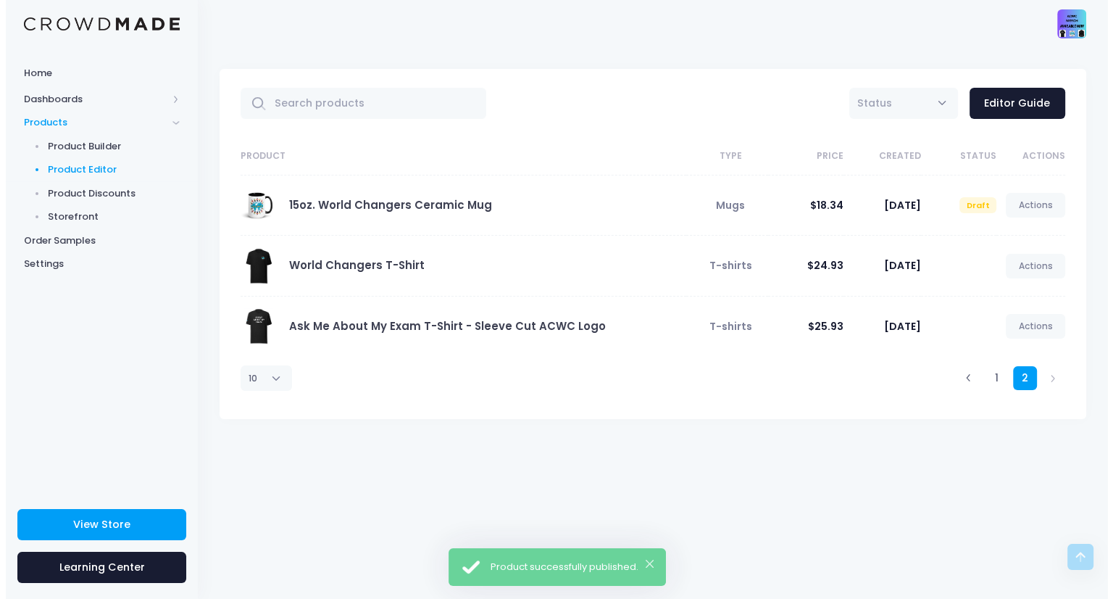
scroll to position [0, 0]
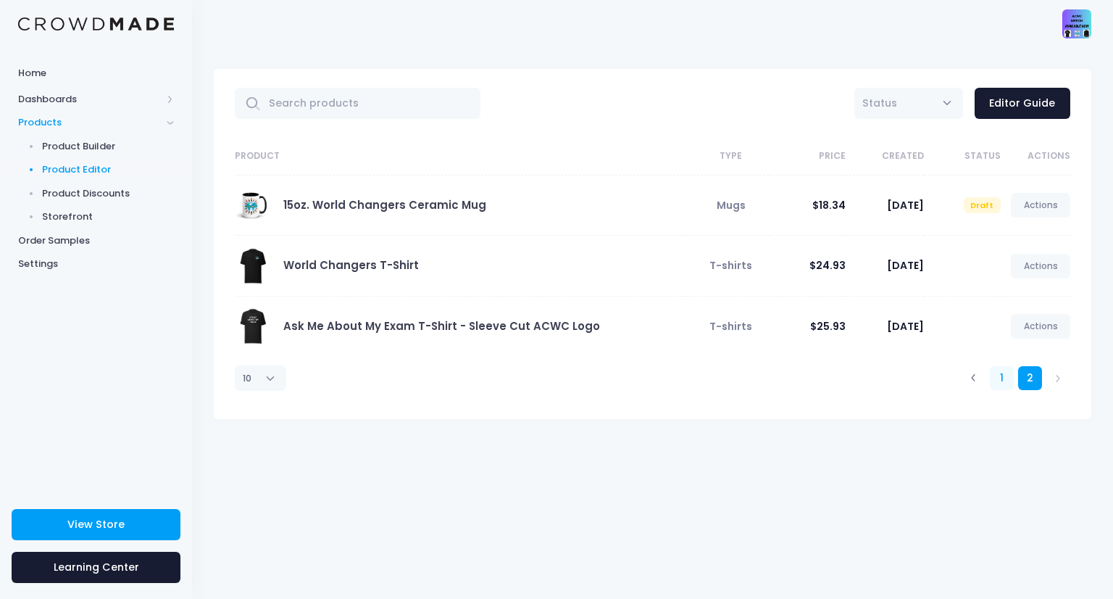
click at [996, 383] on link "1" at bounding box center [1002, 378] width 24 height 24
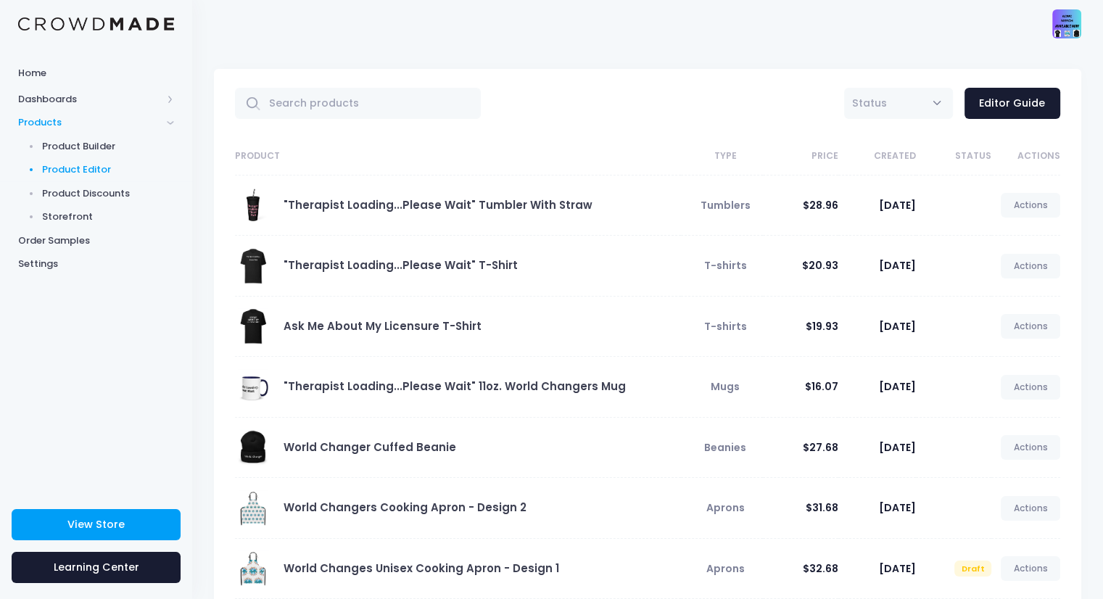
scroll to position [264, 0]
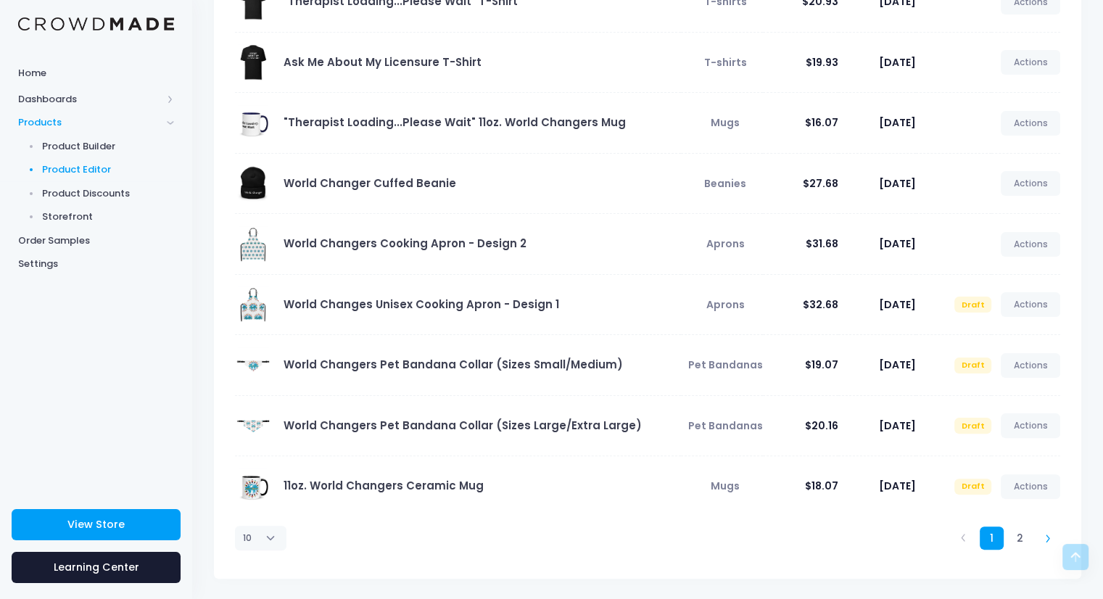
click at [1053, 540] on link at bounding box center [1048, 538] width 24 height 24
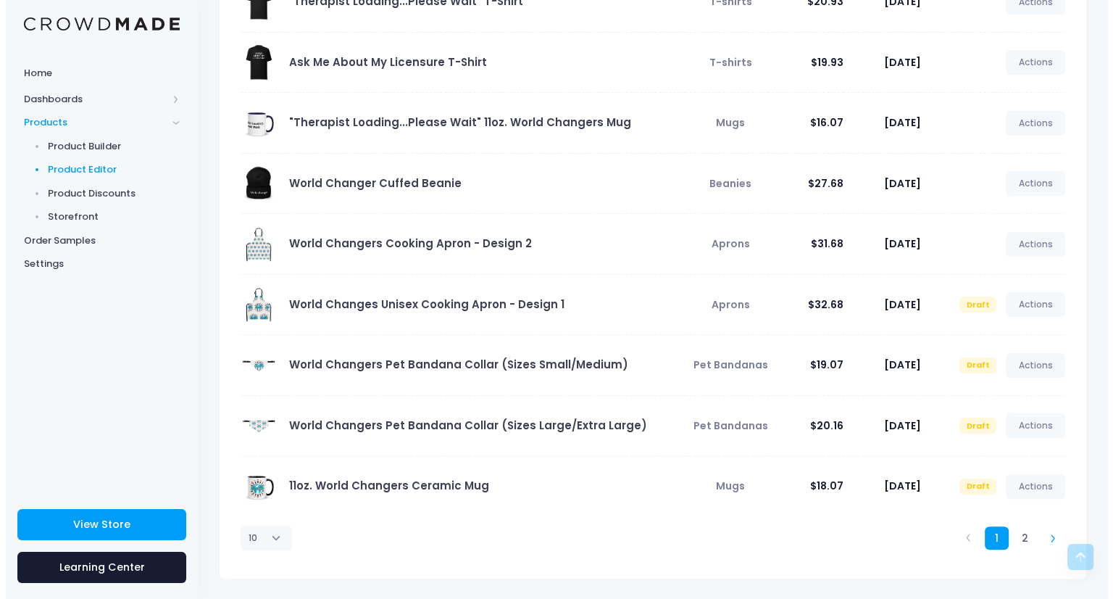
scroll to position [0, 0]
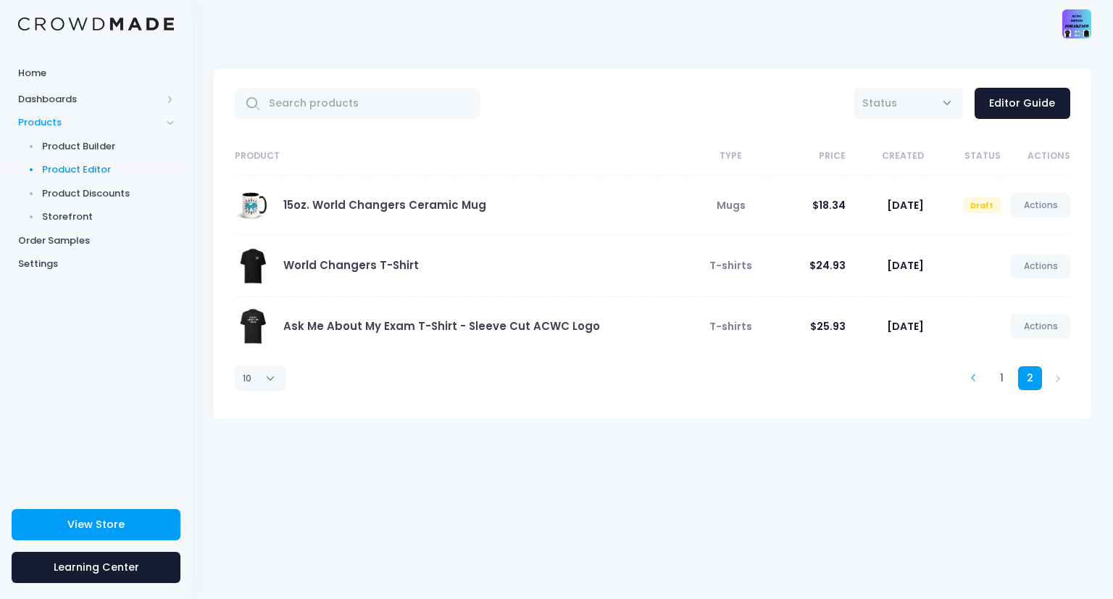
click at [977, 378] on icon at bounding box center [974, 378] width 8 height 8
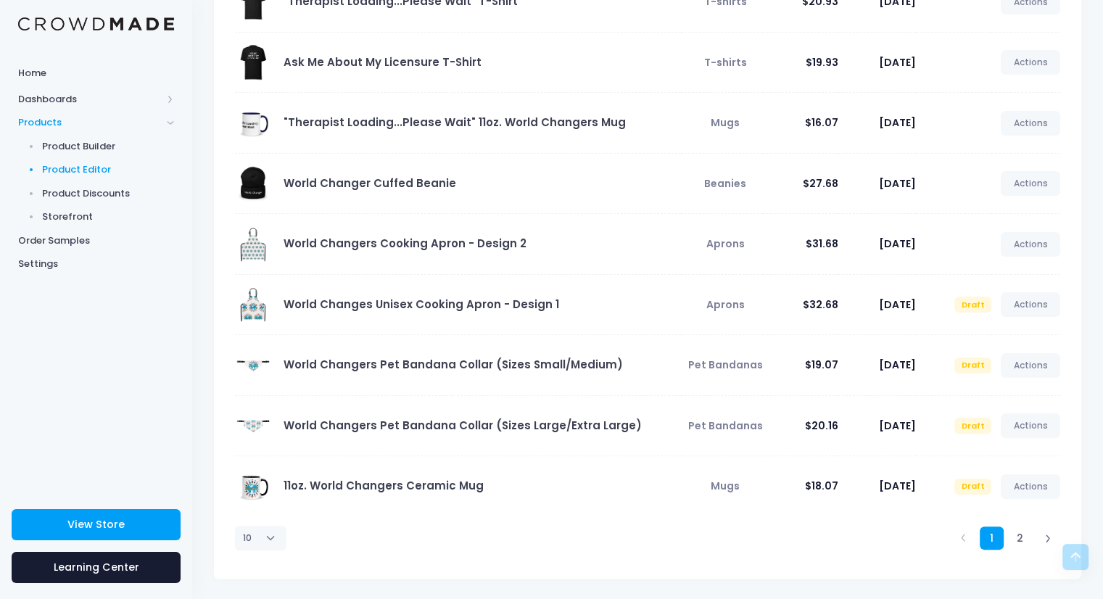
scroll to position [3, 0]
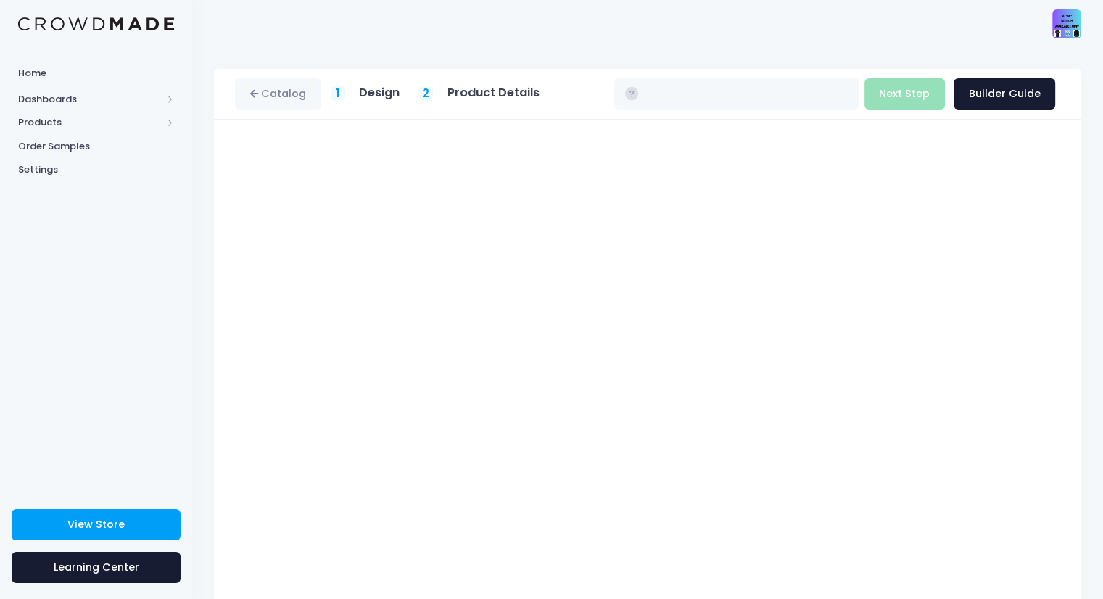
type input "$16.93 - $22.73"
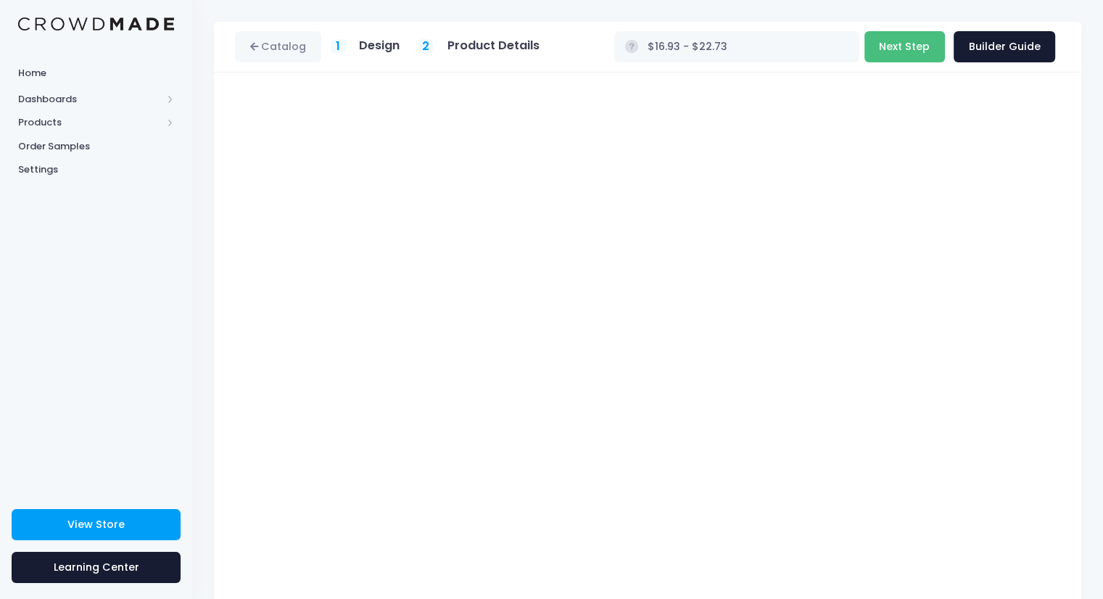
click at [918, 53] on button "Next Step" at bounding box center [904, 46] width 80 height 31
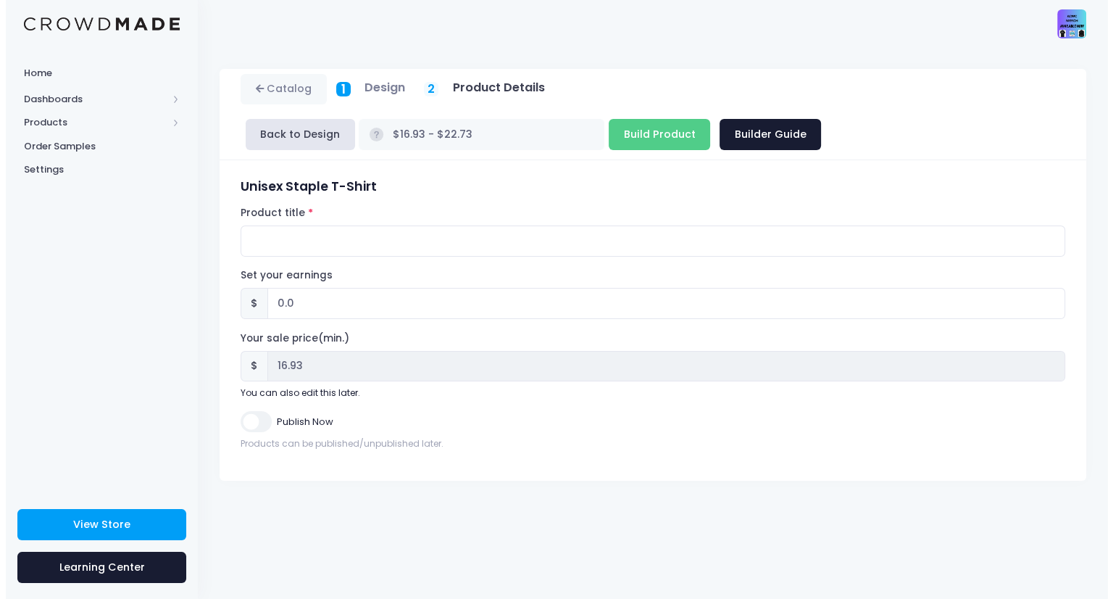
scroll to position [0, 0]
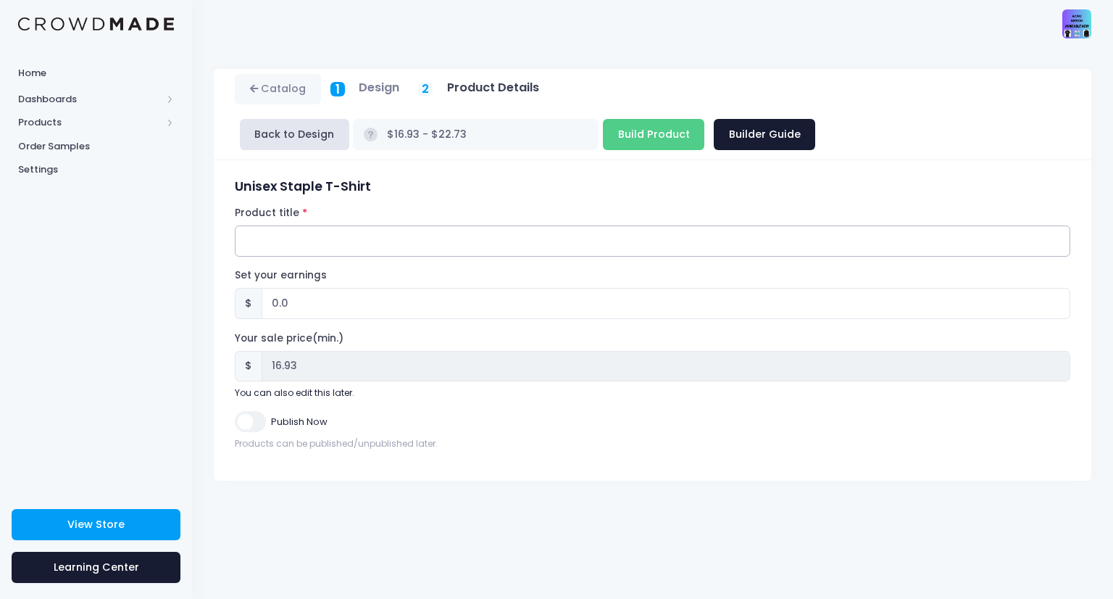
click at [394, 225] on input "Product title" at bounding box center [653, 240] width 836 height 31
click at [241, 225] on input "I Am My Ancestors' Wildest Dreams"" at bounding box center [653, 240] width 836 height 31
click at [455, 225] on input ""I Am My Ancestors' Wildest Dreams"" at bounding box center [653, 240] width 836 height 31
type input ""I Am My Ancestors' Wildest Dreams" T-Shirt"
click at [273, 288] on input "0.0" at bounding box center [666, 303] width 809 height 31
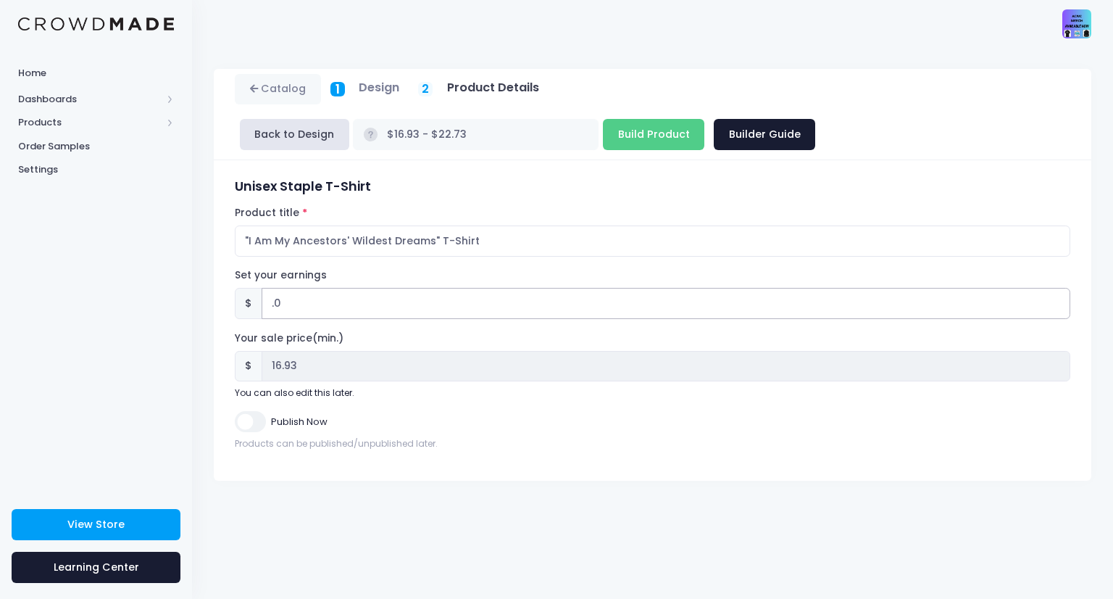
type input "4.0"
type input "$20.93 - $26.73"
type input "20.93"
type input "5.0"
type input "$21.93 - $27.73"
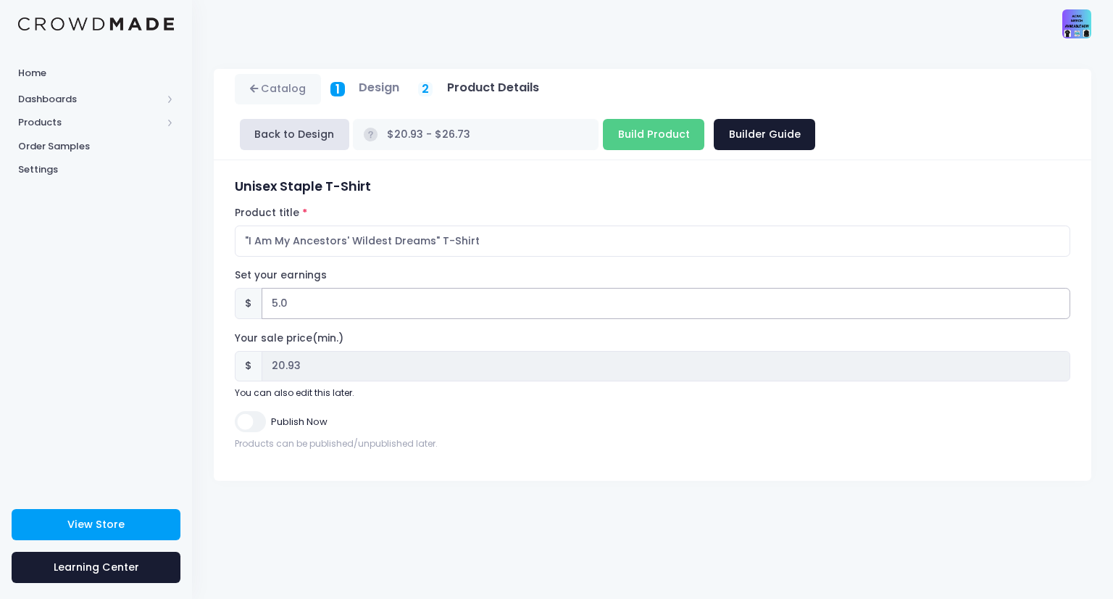
type input "21.93"
type input "5.0"
click at [705, 119] on input "Build Product" at bounding box center [653, 134] width 101 height 31
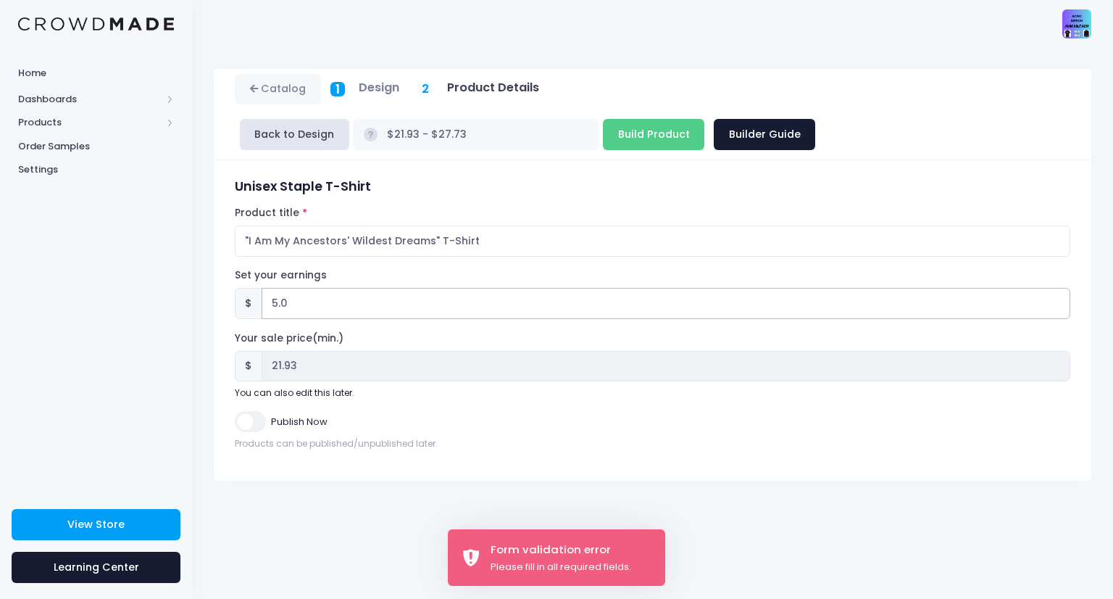
click at [310, 288] on input "5.0" at bounding box center [666, 303] width 809 height 31
click at [378, 225] on input ""I Am My Ancestors' Wildest Dreams" T-Shirt" at bounding box center [653, 240] width 836 height 31
click at [336, 268] on div "Set your earnings $ 5.0 Earnings can't be less than 0." at bounding box center [653, 293] width 836 height 51
click at [294, 288] on input "5.0" at bounding box center [666, 303] width 809 height 31
click at [705, 119] on input "Build Product" at bounding box center [653, 134] width 101 height 31
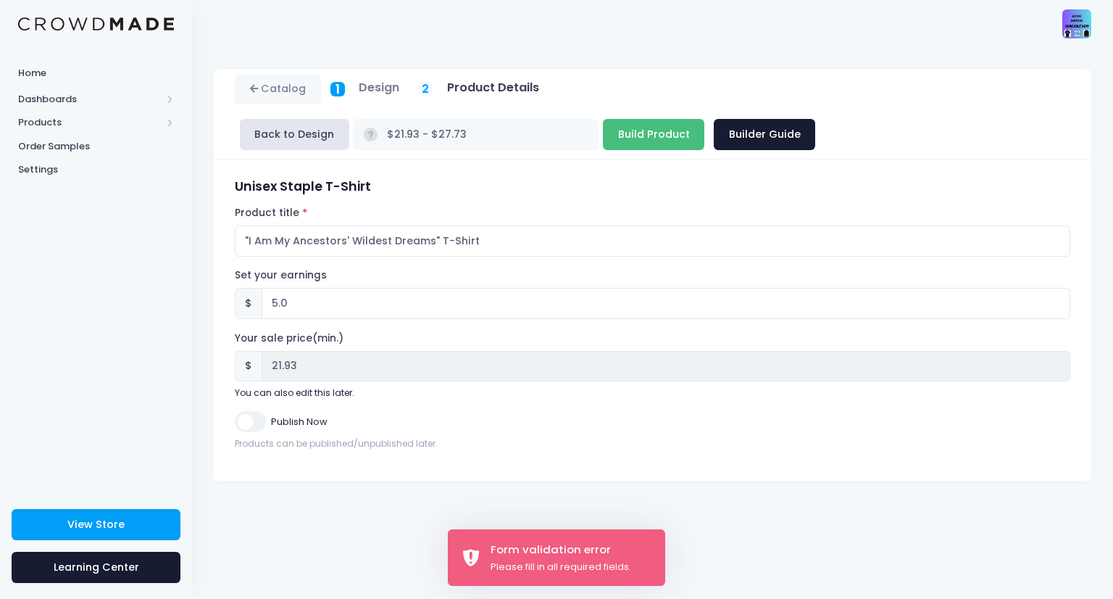
click at [705, 119] on input "Build Product" at bounding box center [653, 134] width 101 height 31
type input "Build Product"
click at [389, 282] on div "Set your earnings $ 5.0 Earnings can't be less than 0. Your sale price(min.) $ …" at bounding box center [653, 333] width 836 height 131
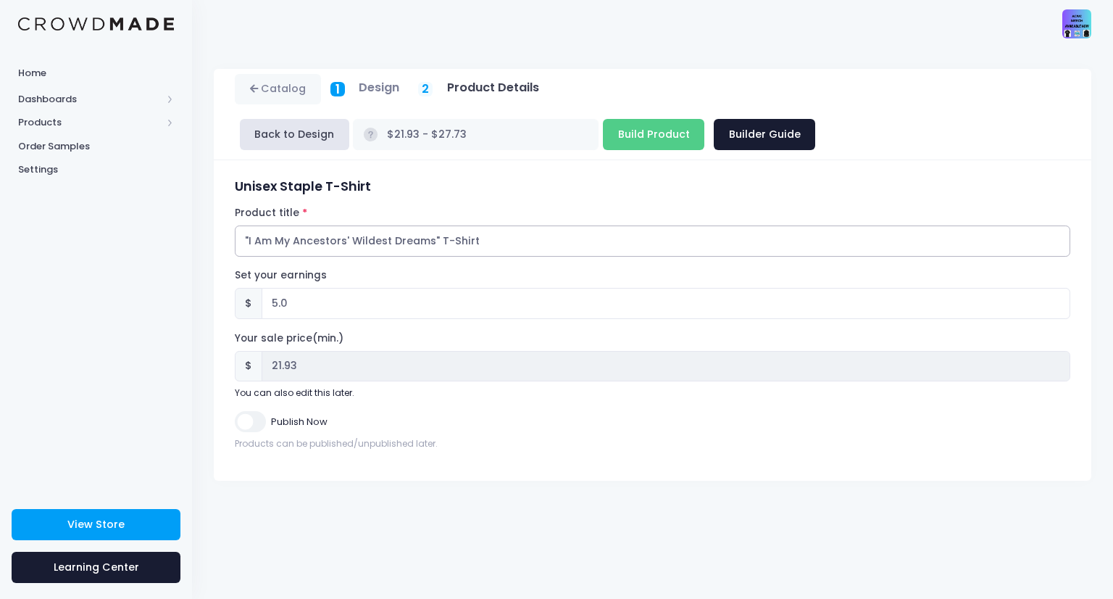
click at [340, 225] on input ""I Am My Ancestors' Wildest Dreams" T-Shirt" at bounding box center [653, 240] width 836 height 31
drag, startPoint x: 497, startPoint y: 204, endPoint x: 159, endPoint y: 203, distance: 337.1
click at [159, 203] on div "Home Dashboards Overview Product Sales Products Product Builder Product Editor …" at bounding box center [556, 299] width 1113 height 599
paste input ""I Am My Ancestors' Wildest Dreams" T-Shirt"
type input ""I Am My Ancestors' Wildest Dreams" T-Shirt"
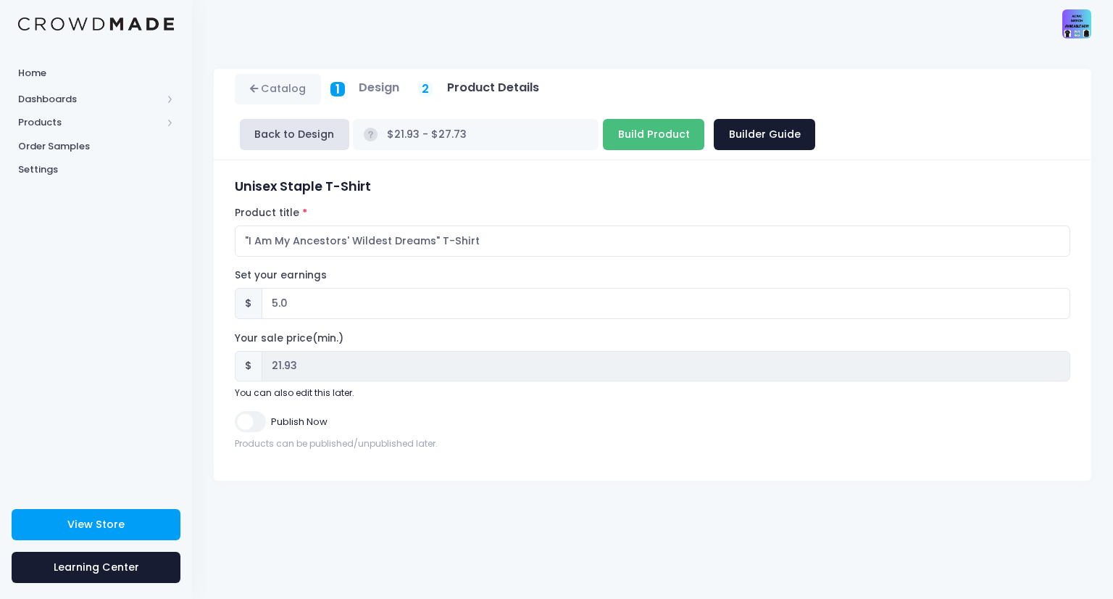
click at [705, 119] on input "Build Product" at bounding box center [653, 134] width 101 height 31
type input "Build Product"
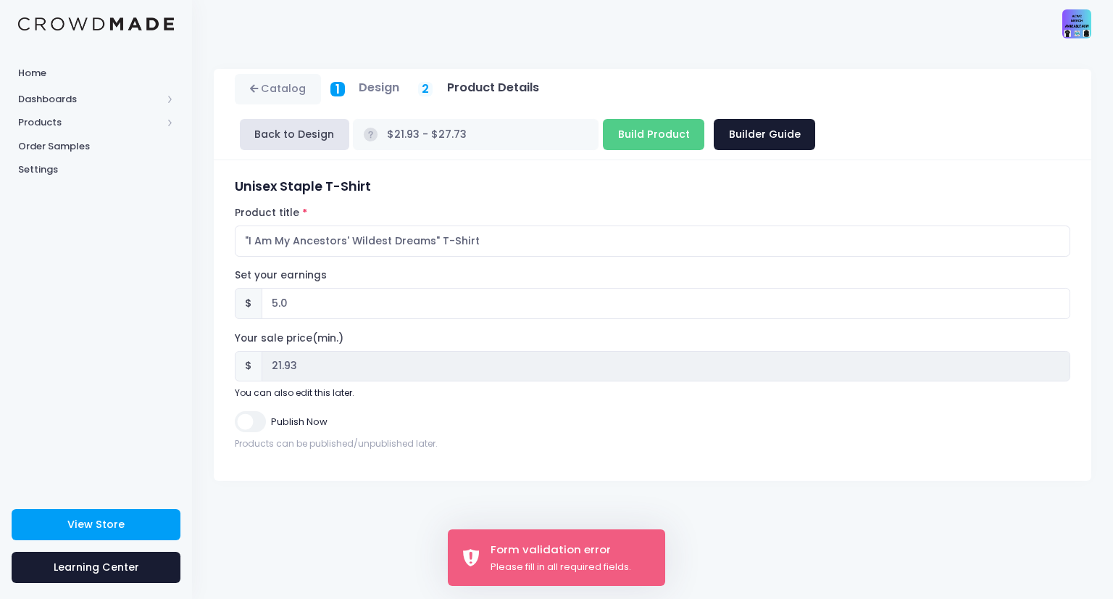
click at [496, 91] on h5 "Product Details" at bounding box center [493, 87] width 92 height 14
click at [349, 119] on button "Back to Design" at bounding box center [294, 134] width 109 height 31
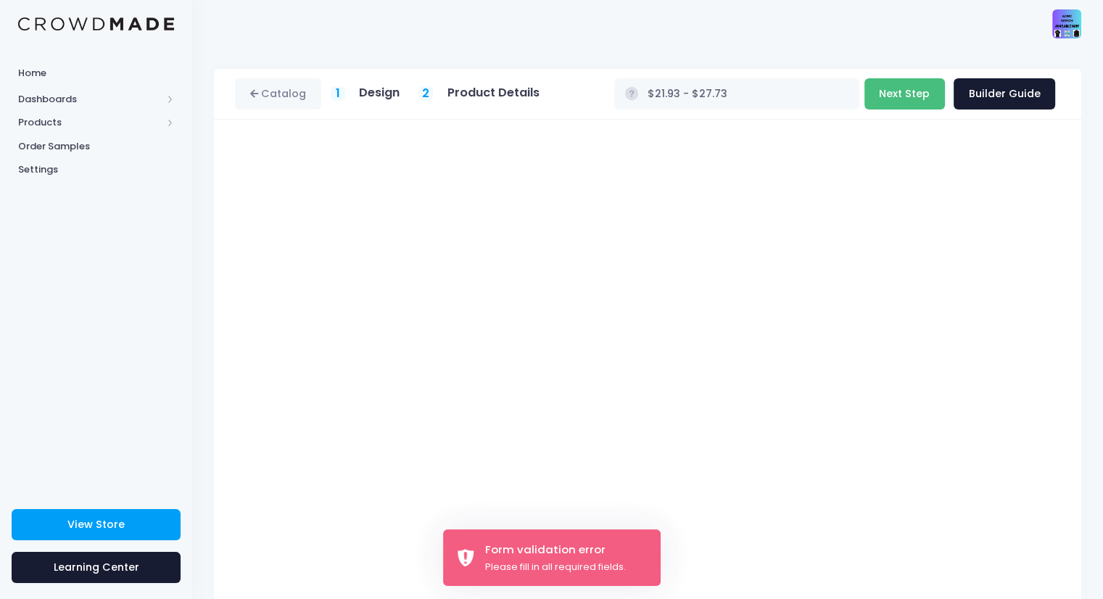
click at [923, 93] on button "Next Step" at bounding box center [904, 93] width 80 height 31
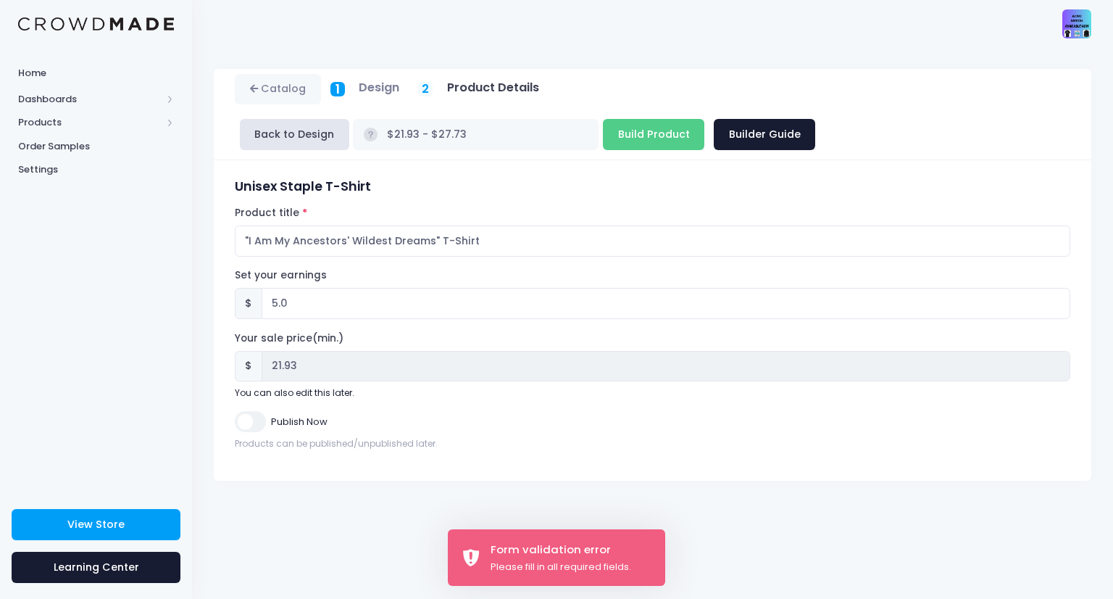
click at [244, 411] on input "Publish Now" at bounding box center [250, 421] width 30 height 21
checkbox input "true"
click at [705, 119] on input "Build Product" at bounding box center [653, 134] width 101 height 31
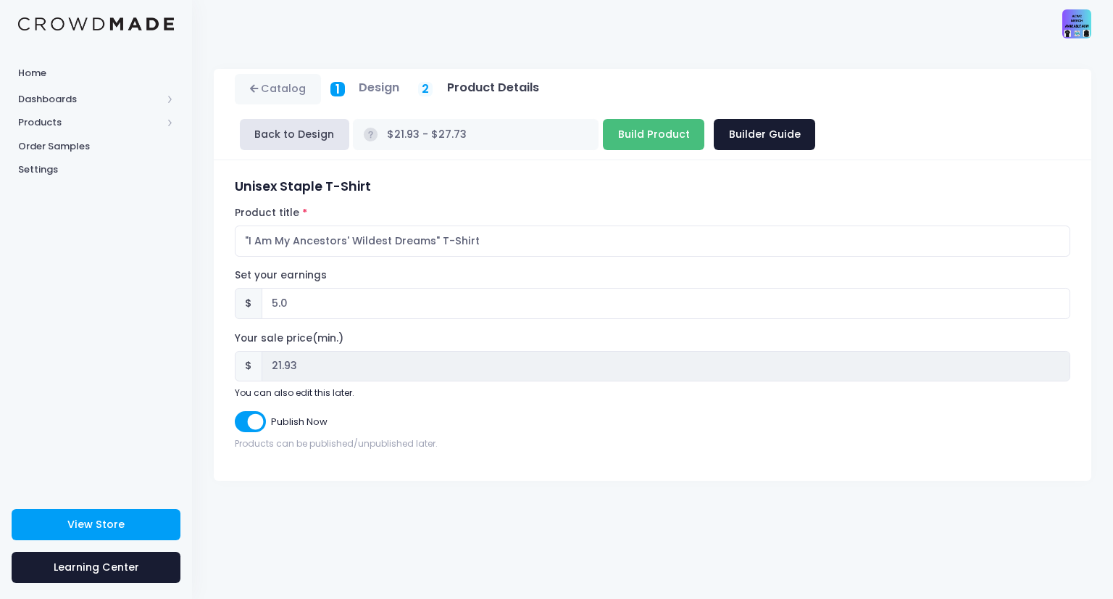
click at [705, 119] on input "Build Product" at bounding box center [653, 134] width 101 height 31
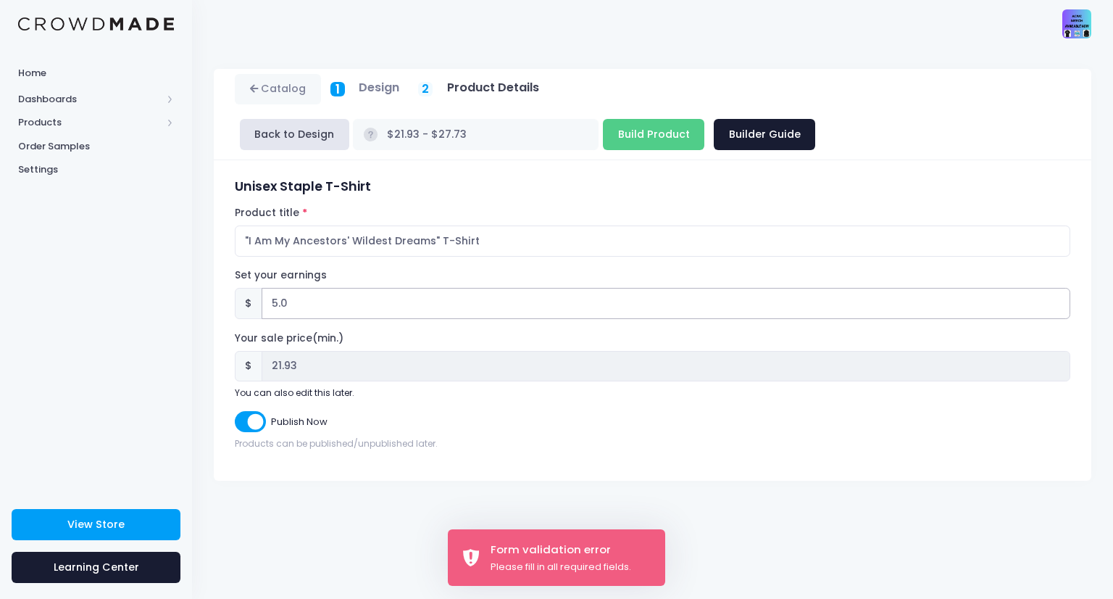
click at [269, 288] on input "5.0" at bounding box center [666, 303] width 809 height 31
click at [300, 225] on input ""I Am My Ancestors' Wildest Dreams" T-Shirt" at bounding box center [653, 240] width 836 height 31
click at [245, 364] on form "Unisex Staple T-Shirt Product title "I Am My Ancestors' Wildest Dreams" T-Shirt…" at bounding box center [653, 314] width 836 height 271
click at [287, 288] on input "5.0" at bounding box center [666, 303] width 809 height 31
click at [385, 93] on h5 "Design" at bounding box center [379, 87] width 41 height 14
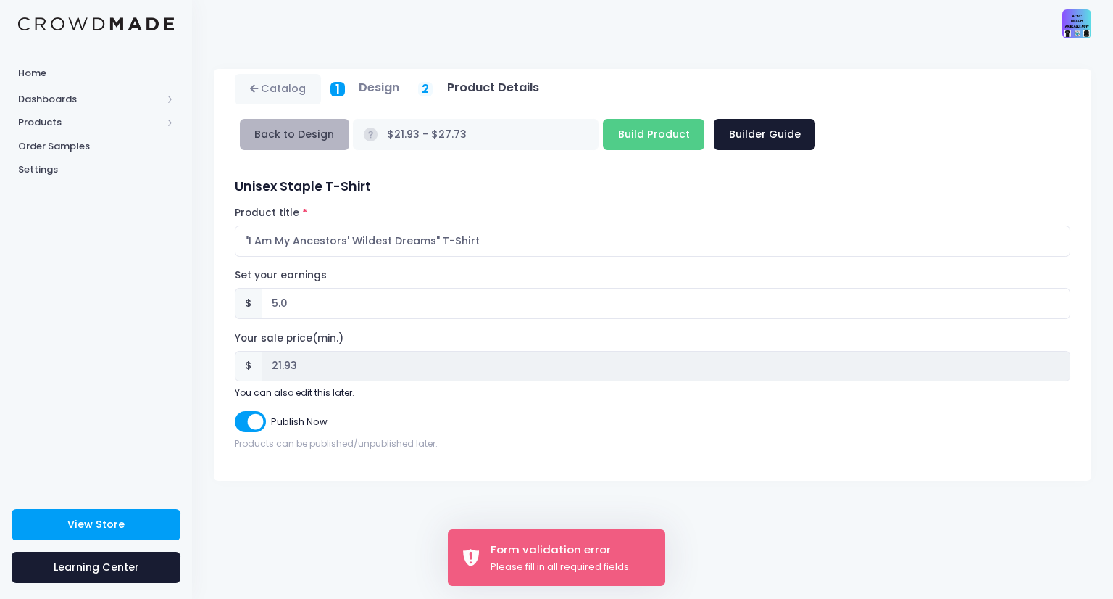
click at [349, 119] on button "Back to Design" at bounding box center [294, 134] width 109 height 31
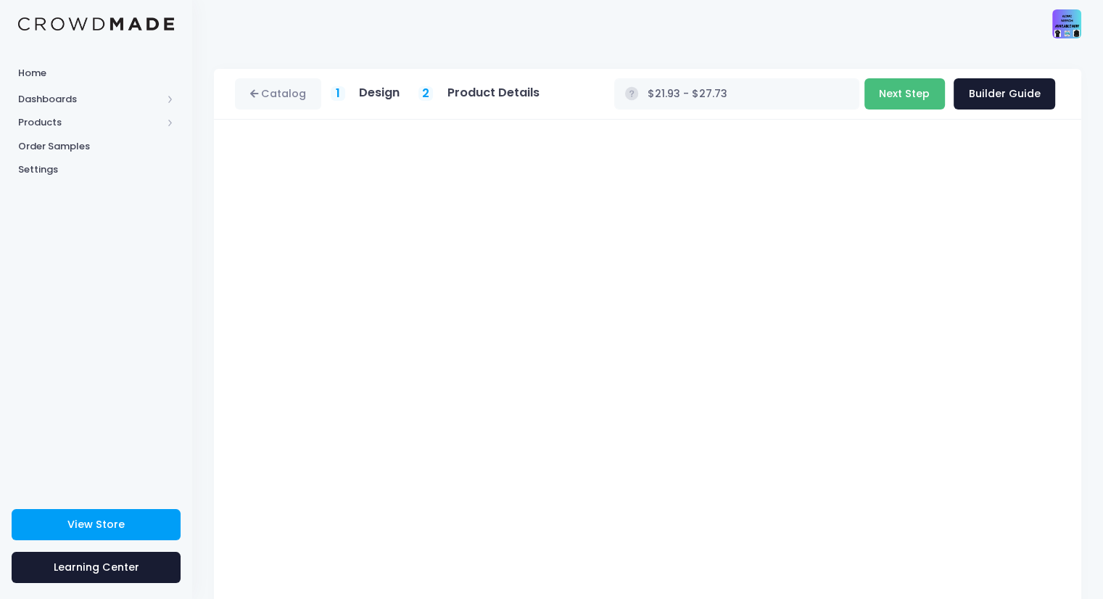
click at [905, 92] on button "Next Step" at bounding box center [904, 93] width 80 height 31
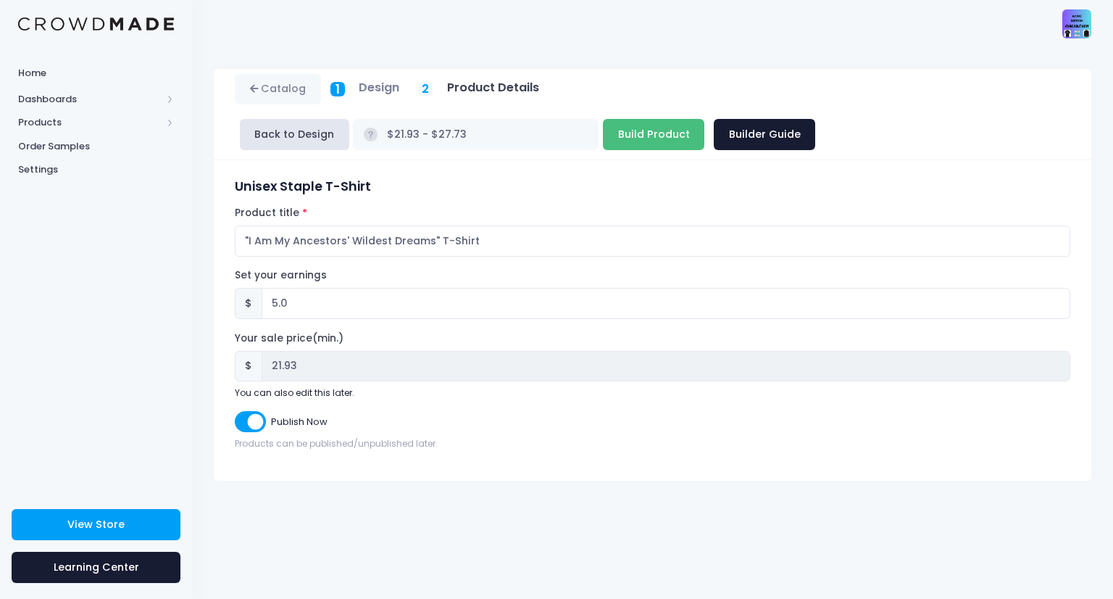
click at [705, 119] on input "Build Product" at bounding box center [653, 134] width 101 height 31
type input "Build Product"
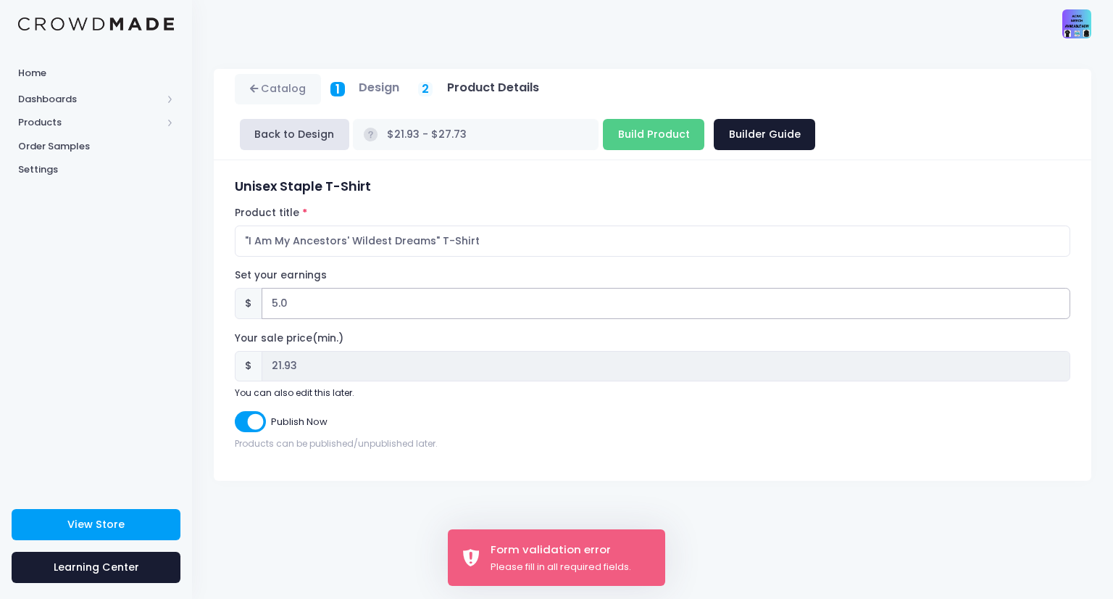
click at [302, 288] on input "5.0" at bounding box center [666, 303] width 809 height 31
type input "5"
type input "$16.93 - $22.73"
type input "16.93"
type input "5"
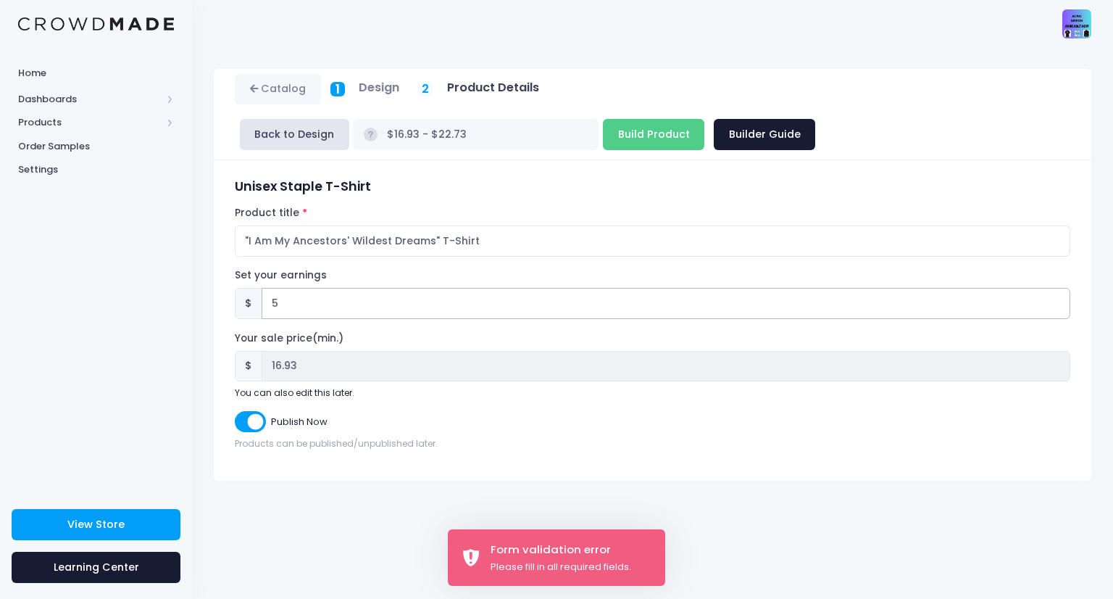
type input "$21.93 - $27.73"
type input "21.93"
type input "5.0"
click at [705, 119] on input "Build Product" at bounding box center [653, 134] width 101 height 31
type input "Build Product"
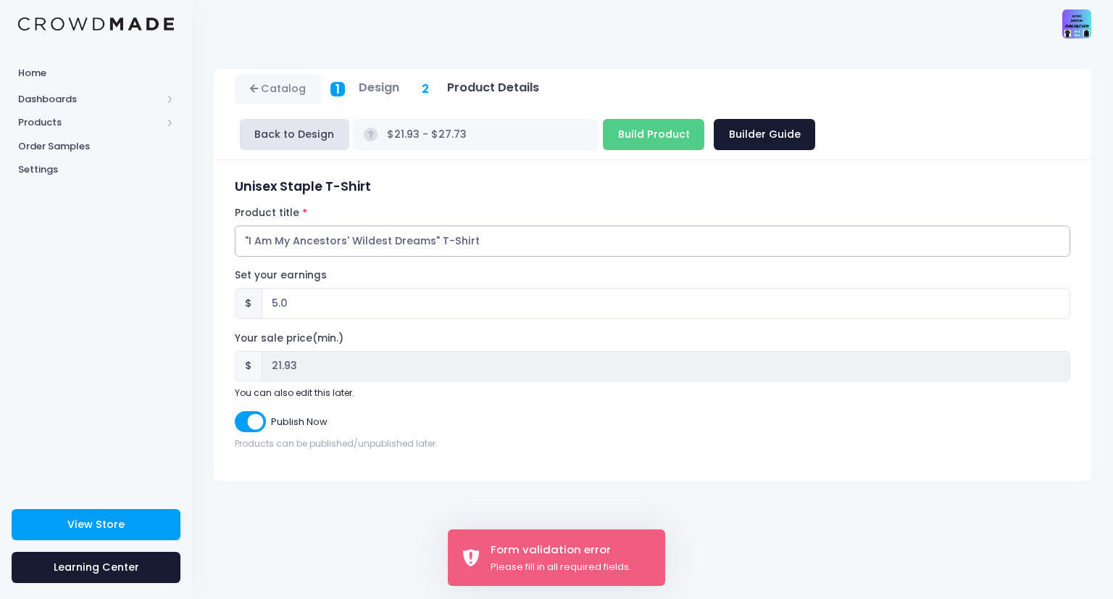
click at [302, 225] on input ""I Am My Ancestors' Wildest Dreams" T-Shirt" at bounding box center [653, 240] width 836 height 31
click at [252, 411] on input "Publish Now" at bounding box center [250, 421] width 30 height 21
checkbox input "false"
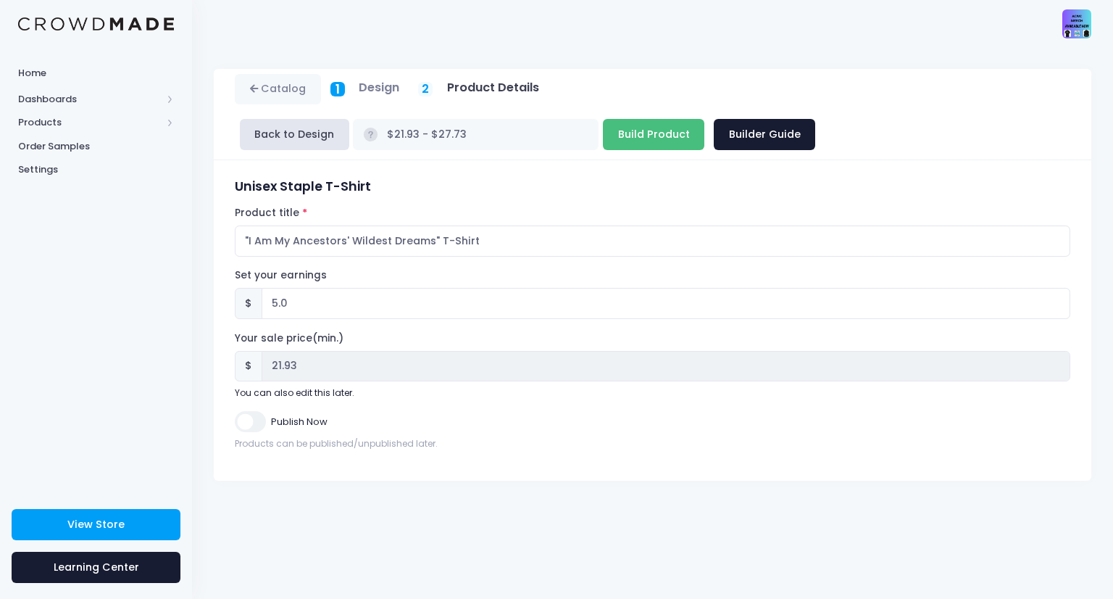
click at [705, 119] on input "Build Product" at bounding box center [653, 134] width 101 height 31
type input "Build Product"
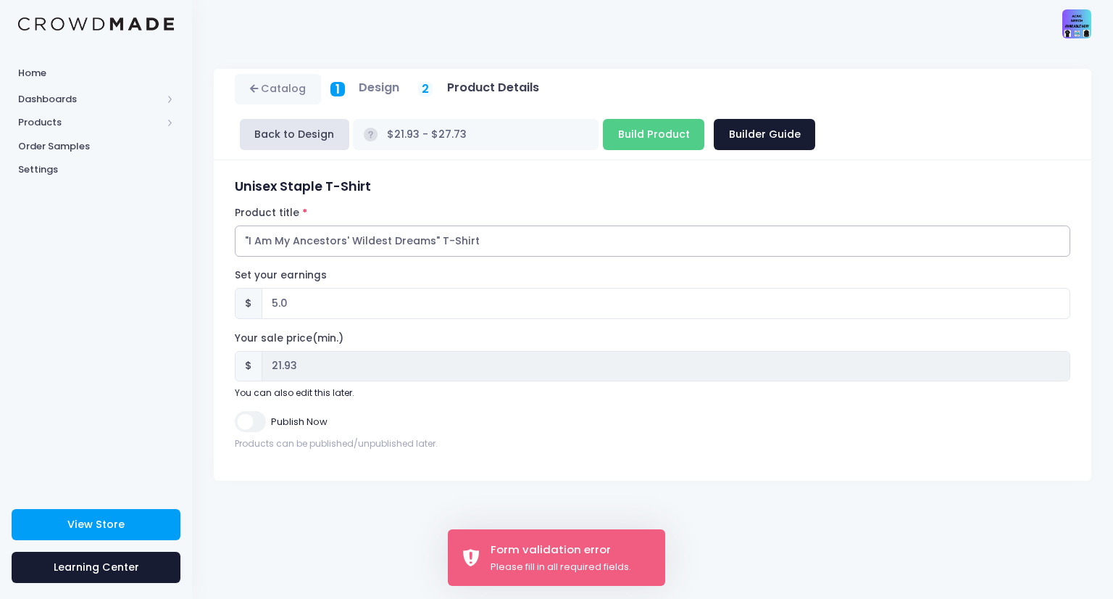
click at [505, 225] on input ""I Am My Ancestors' Wildest Dreams" T-Shirt" at bounding box center [653, 240] width 836 height 31
drag, startPoint x: 204, startPoint y: 199, endPoint x: 85, endPoint y: 195, distance: 119.7
click at [85, 195] on div "Home Dashboards Overview Product Sales Products Product Builder Product Editor …" at bounding box center [556, 299] width 1113 height 599
paste input ""I Am My Ancestors' Wildest Dreams" T-Shirt"
type input ""I Am My Ancestors' Wildest Dreams" T-Shirt"
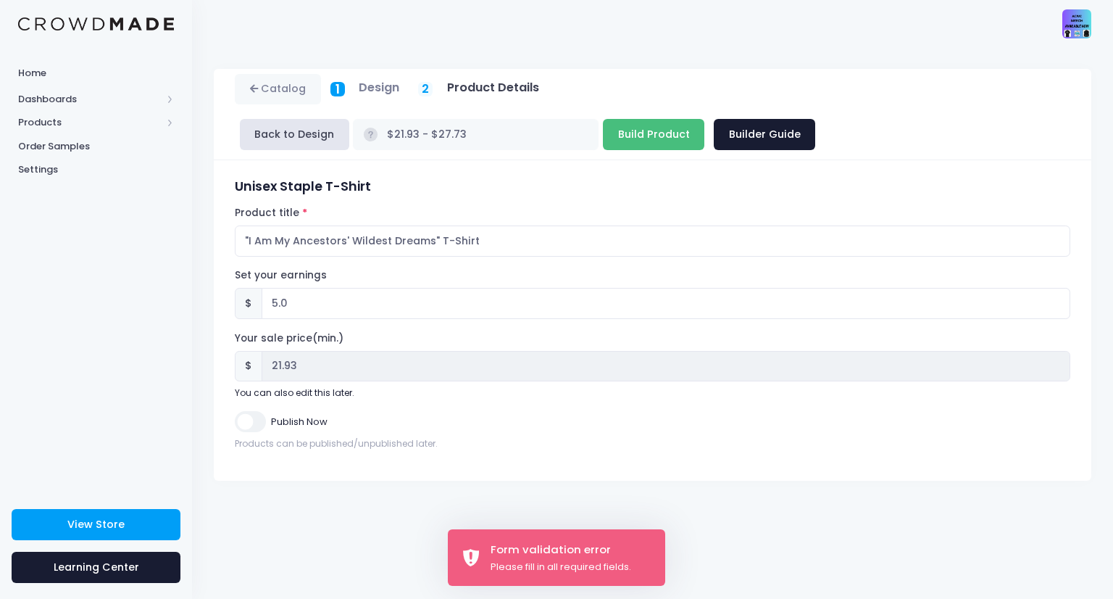
click at [705, 119] on input "Build Product" at bounding box center [653, 134] width 101 height 31
type input "Build Product"
click at [493, 94] on h5 "Product Details" at bounding box center [493, 87] width 92 height 14
click at [539, 95] on h5 "Product Details" at bounding box center [493, 87] width 92 height 14
click at [349, 119] on button "Back to Design" at bounding box center [294, 134] width 109 height 31
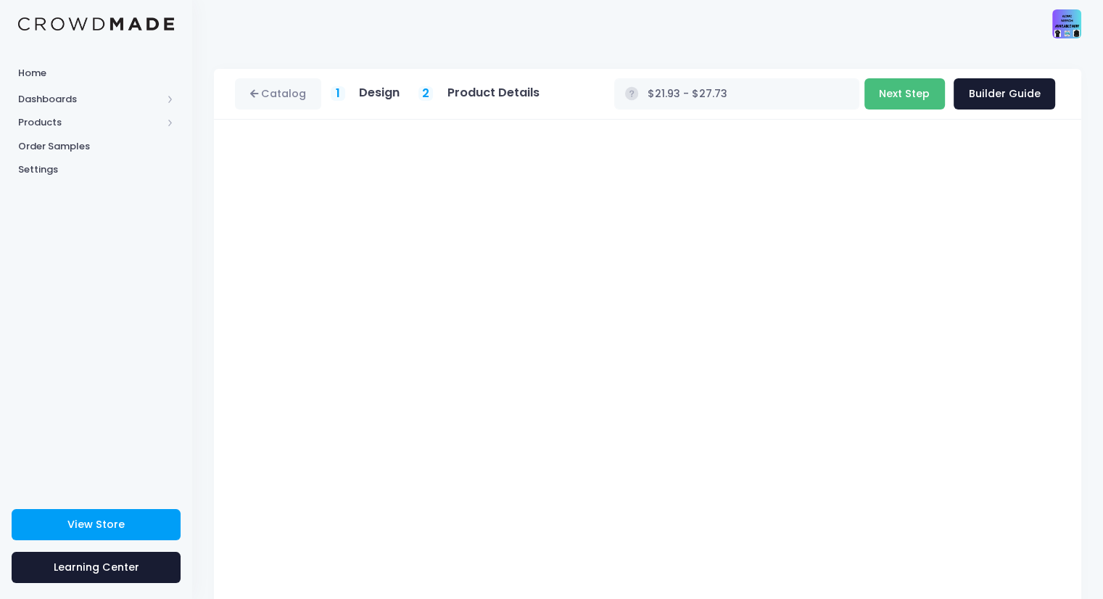
click at [904, 105] on button "Next Step" at bounding box center [904, 93] width 80 height 31
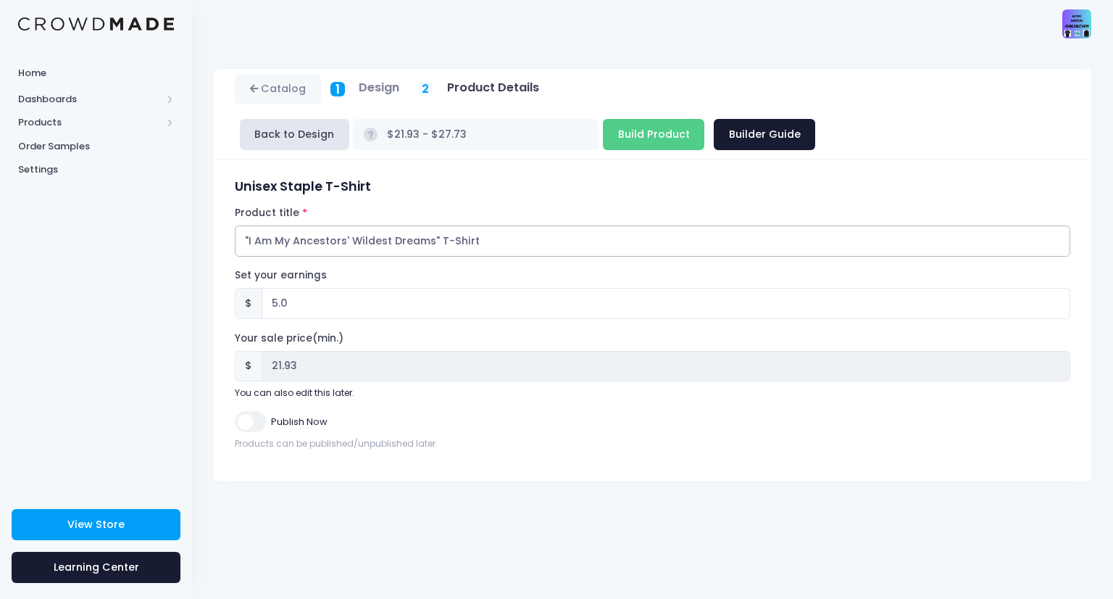
drag, startPoint x: 513, startPoint y: 195, endPoint x: 183, endPoint y: 188, distance: 330.6
click at [183, 188] on div "Home Dashboards Overview Product Sales Products Product Builder Product Editor …" at bounding box center [556, 299] width 1113 height 599
click at [287, 288] on input "5.0" at bounding box center [666, 303] width 809 height 31
type input "5"
type input "$16.93 - $22.73"
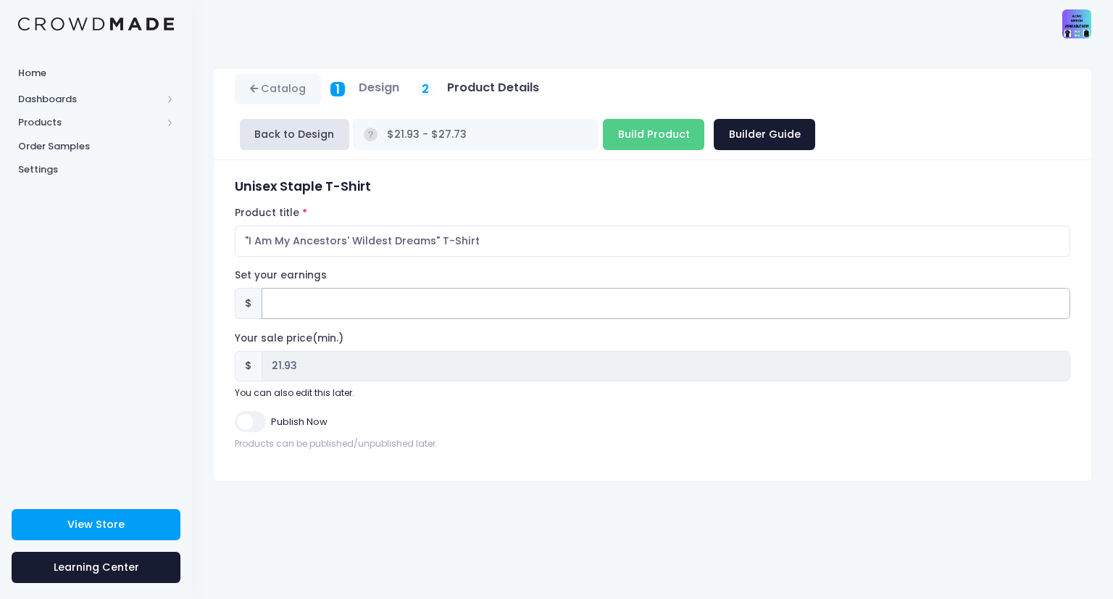
type input "16.93"
type input "4"
type input "$20.93 - $26.73"
type input "20.93"
click at [583, 288] on input "4.0" at bounding box center [666, 303] width 809 height 31
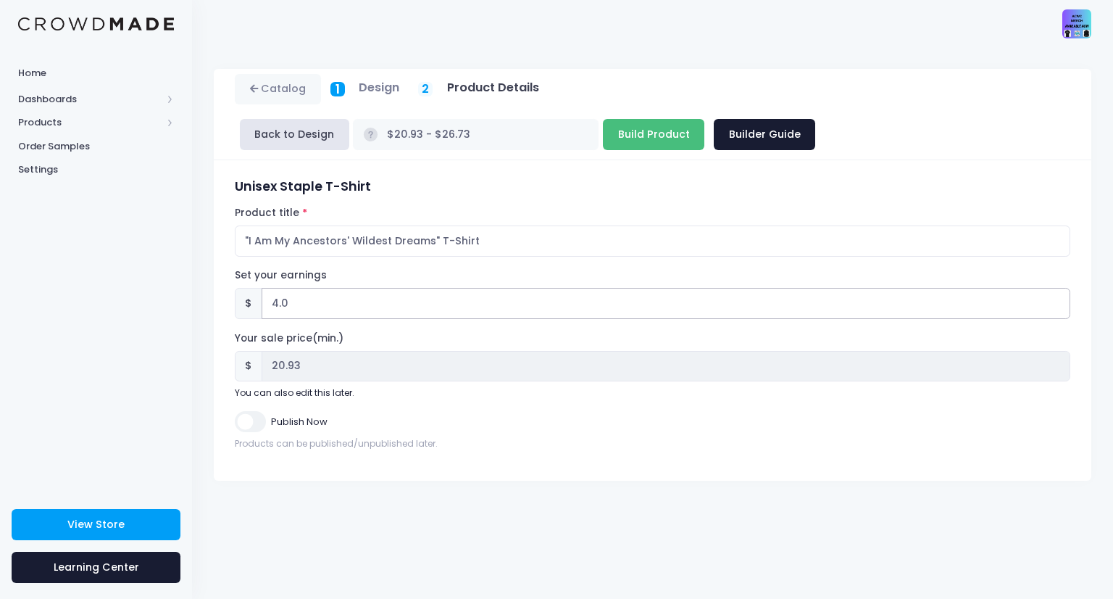
type input "4.0"
click at [705, 119] on input "Build Product" at bounding box center [653, 134] width 101 height 31
type input "Build Product"
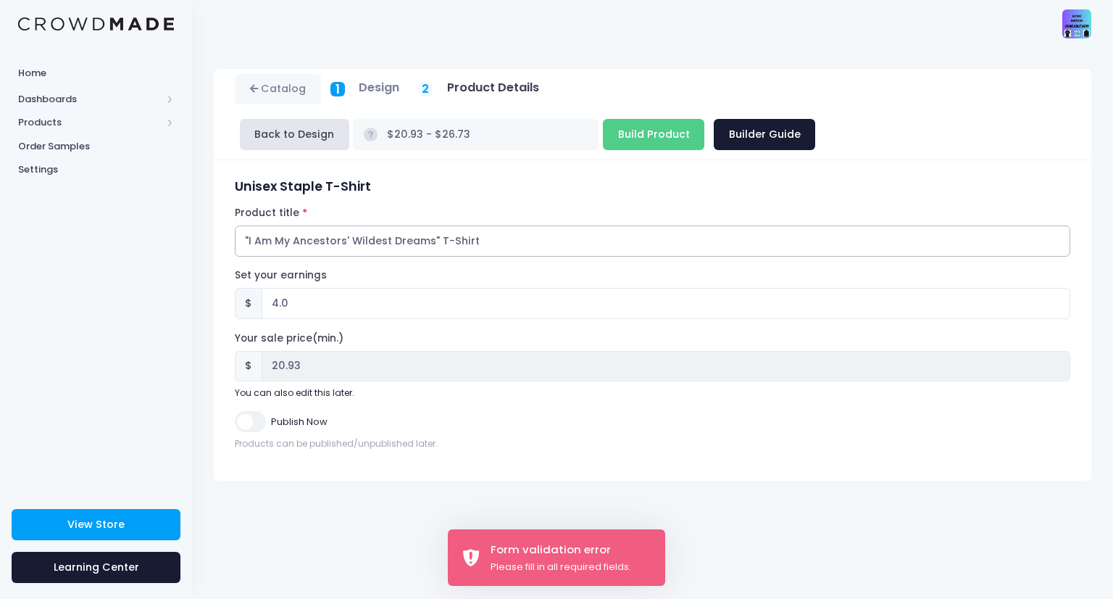
click at [345, 225] on input ""I Am My Ancestors' Wildest Dreams" T-Shirt" at bounding box center [653, 240] width 836 height 31
click at [245, 225] on input ""I Am My Ancestors' Wildest Dreams" T-Shirt" at bounding box center [653, 240] width 836 height 31
type input ""I Am My Ancestors' Wildest Dreams" T-Shirt"
click at [491, 225] on input ""I Am My Ancestors' Wildest Dreams" T-Shirt" at bounding box center [653, 240] width 836 height 31
click at [705, 119] on input "Build Product" at bounding box center [653, 134] width 101 height 31
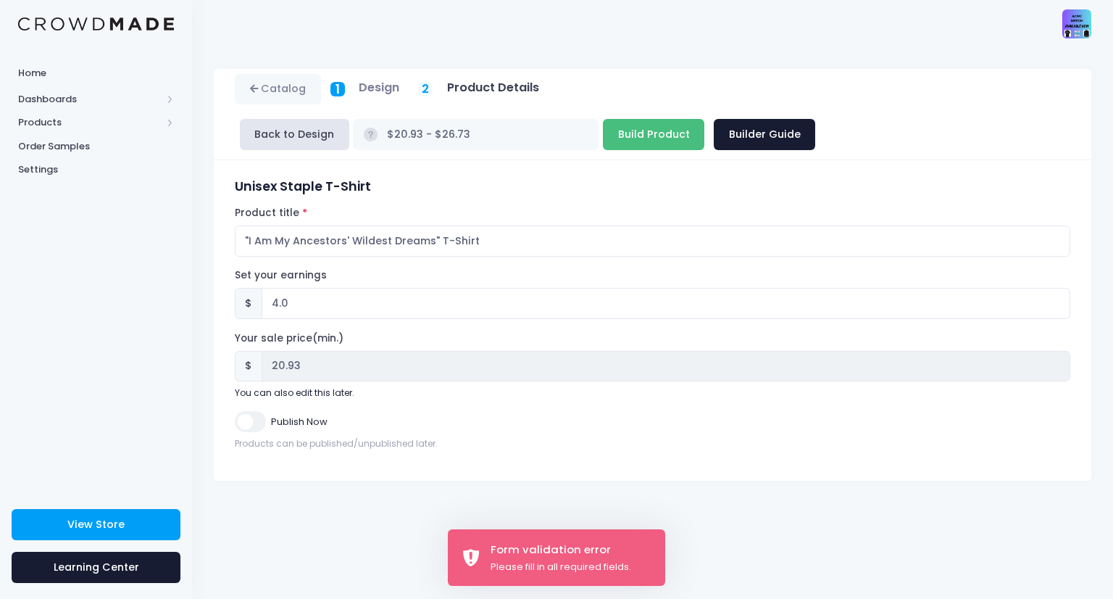
click at [705, 119] on input "Build Product" at bounding box center [653, 134] width 101 height 31
type input "Build Product"
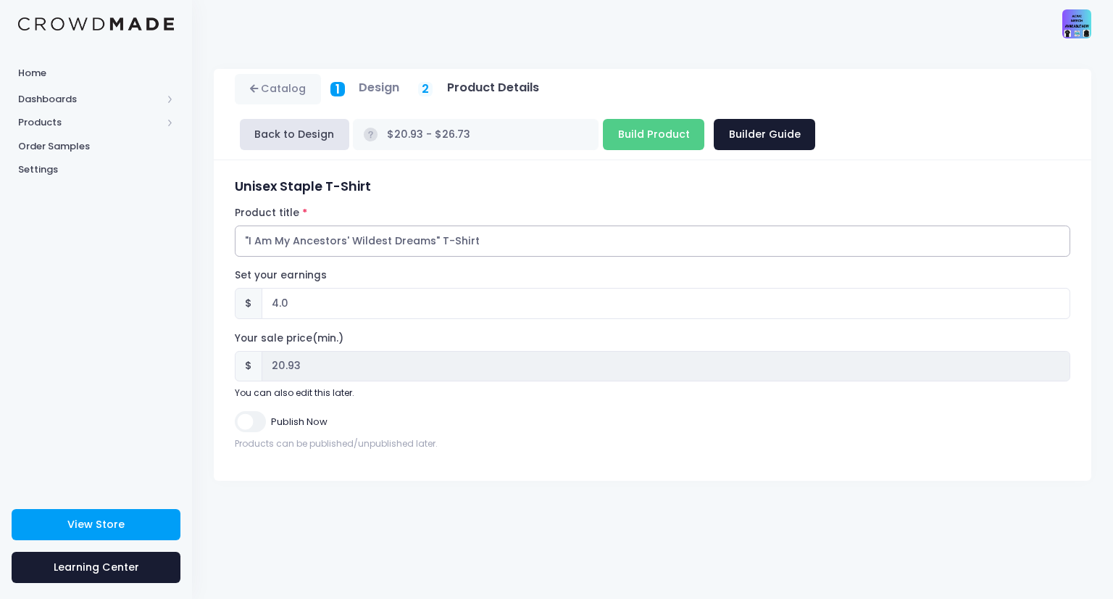
drag, startPoint x: 507, startPoint y: 194, endPoint x: 435, endPoint y: 196, distance: 72.5
click at [435, 225] on input ""I Am My Ancestors' Wildest Dreams" T-Shirt" at bounding box center [653, 240] width 836 height 31
type input ""I Am My Ancestors' Wildest Dreams""
click at [705, 119] on input "Build Product" at bounding box center [653, 134] width 101 height 31
type input "Build Product"
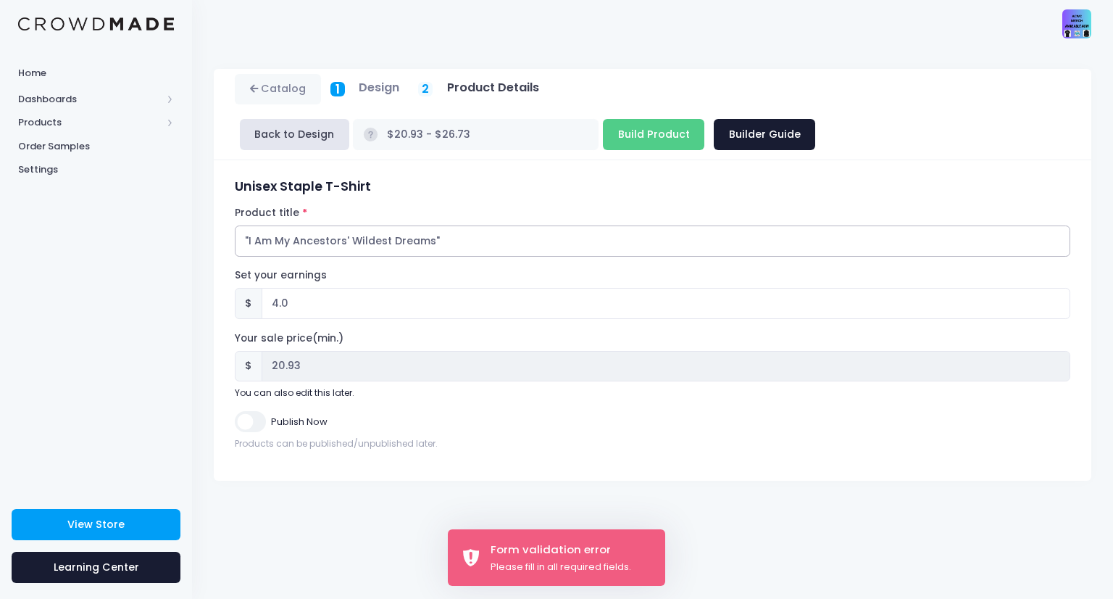
click at [496, 225] on input ""I Am My Ancestors' Wildest Dreams"" at bounding box center [653, 240] width 836 height 31
type input ""I Am My Ancestors' Wildest Dreams" T-Shirt"
click at [357, 331] on div "Your sale price(min.) $ 20.93 You can also edit this later." at bounding box center [653, 365] width 836 height 68
click at [287, 288] on input "4.0" at bounding box center [666, 303] width 809 height 31
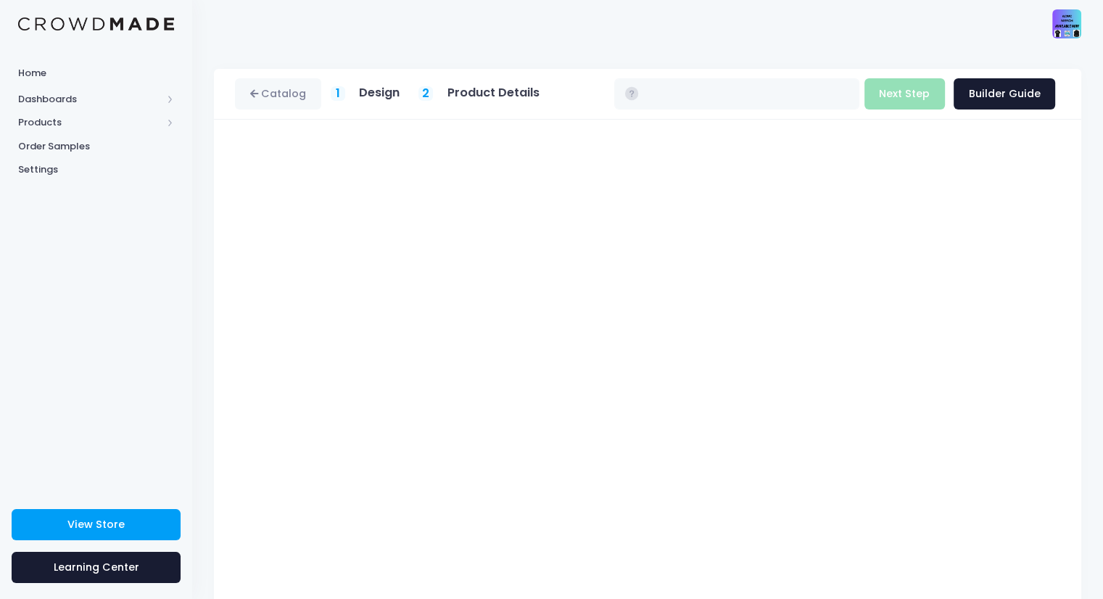
type input "$16.93 - $22.73"
click at [902, 99] on button "Next Step" at bounding box center [904, 93] width 80 height 31
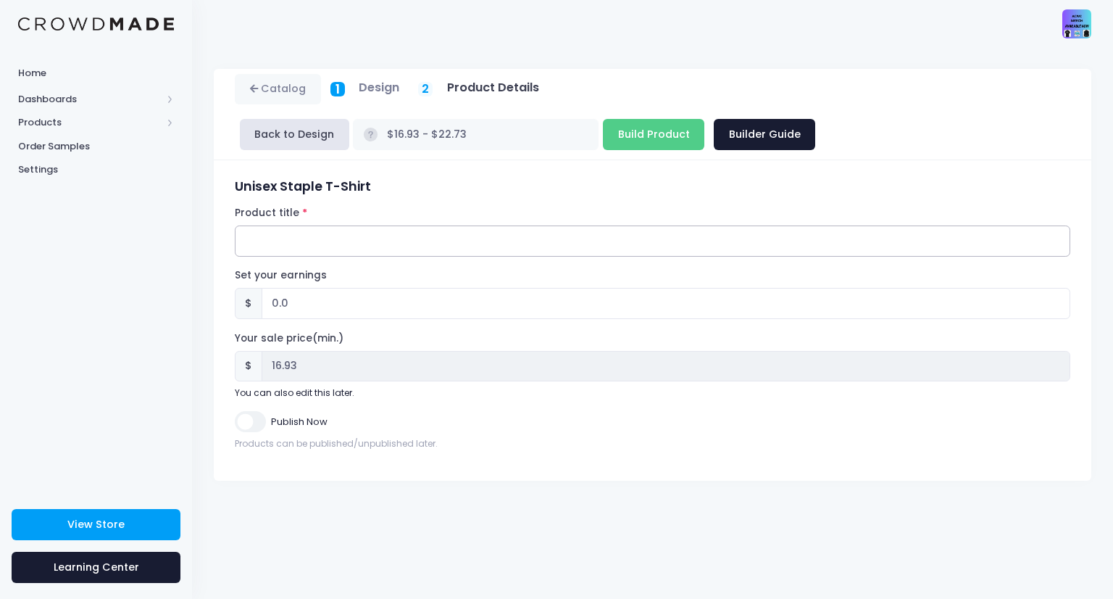
click at [420, 225] on input "Product title" at bounding box center [653, 240] width 836 height 31
click at [245, 225] on input "I Am My Ancestors' Wildest Dreams"" at bounding box center [653, 240] width 836 height 31
click at [453, 225] on input ""I Am My Ancestors' Wildest Dreams"" at bounding box center [653, 240] width 836 height 31
type input ""I Am My Ancestors' Wildest Dreams" T-Shirt"
click at [278, 288] on input "0.0" at bounding box center [666, 303] width 809 height 31
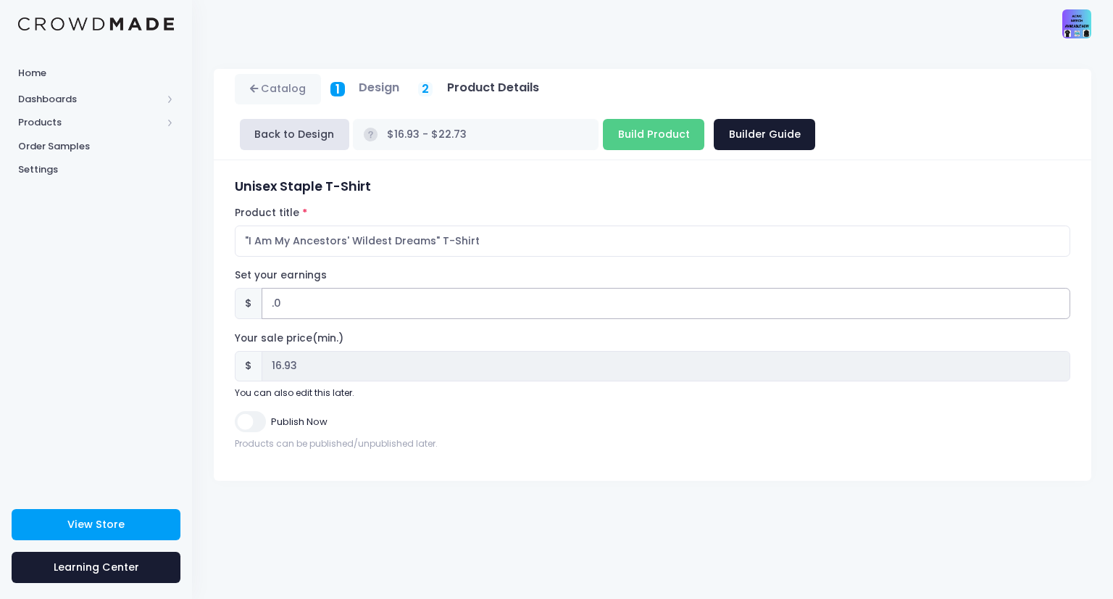
type input "4.0"
type input "$20.93 - $26.73"
type input "20.93"
type input "4.0"
click at [705, 119] on input "Build Product" at bounding box center [653, 134] width 101 height 31
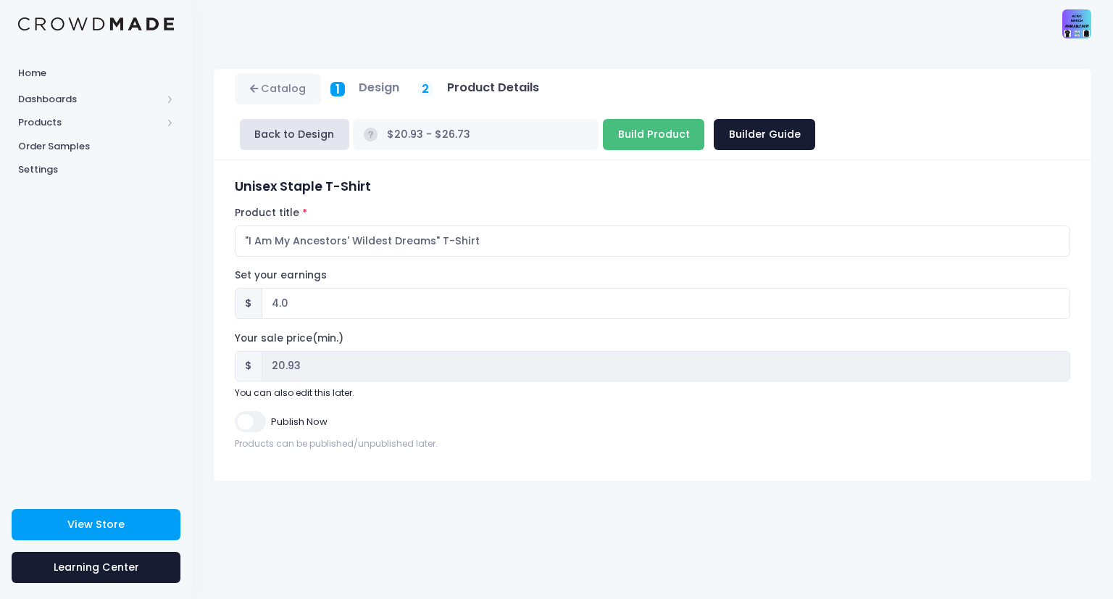
type input "Building product..."
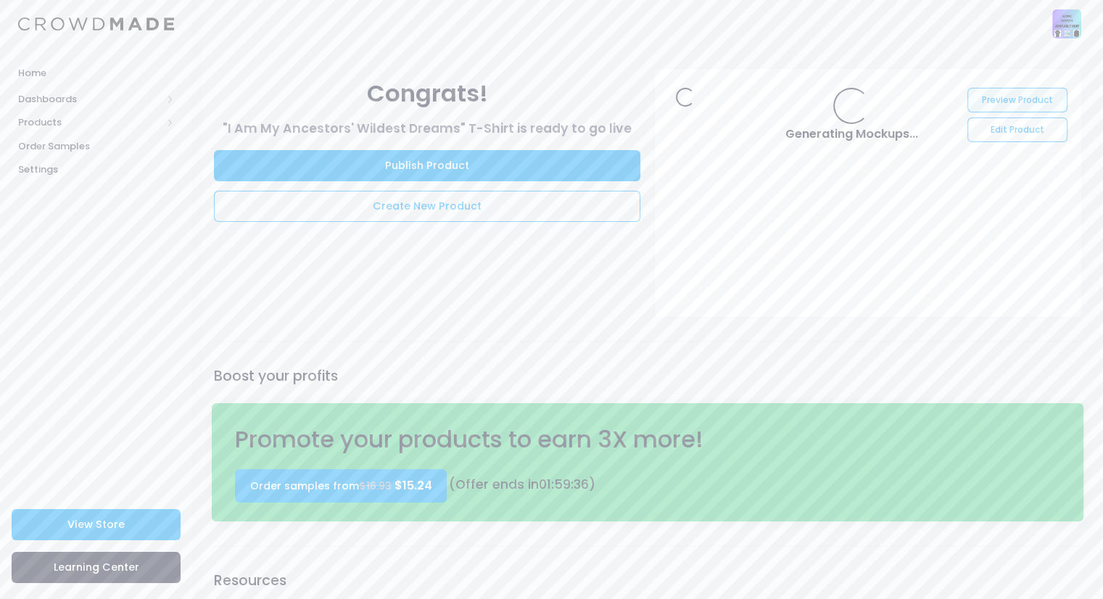
click at [977, 100] on link "Preview Product" at bounding box center [1016, 100] width 99 height 25
click at [418, 172] on link "Publish Product" at bounding box center [427, 165] width 426 height 31
click at [114, 518] on span "View Store" at bounding box center [95, 524] width 57 height 14
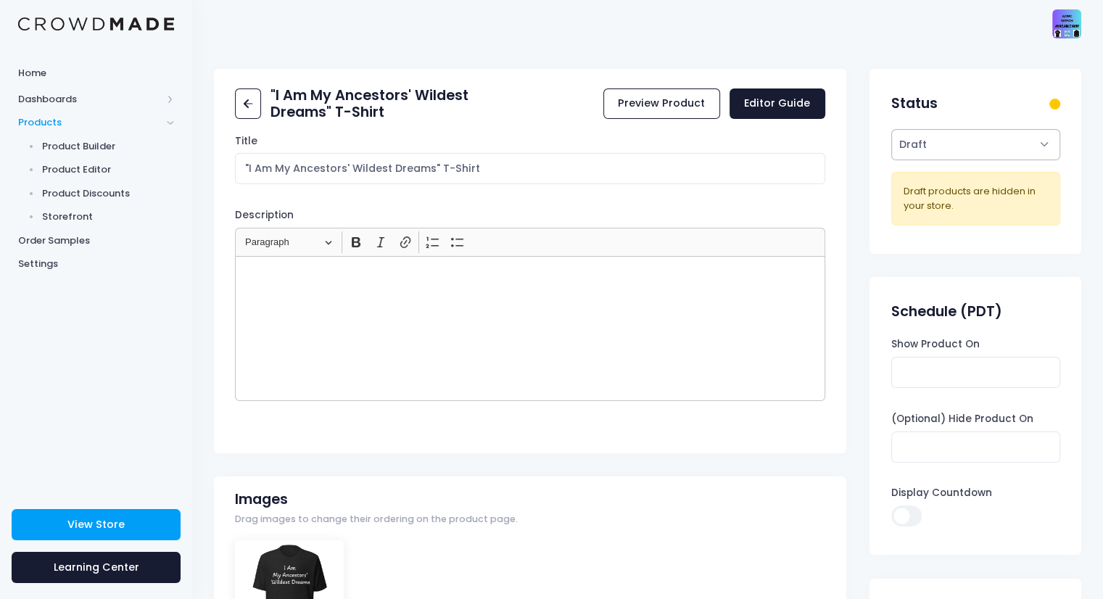
click at [977, 136] on select "Active Draft" at bounding box center [975, 144] width 169 height 31
select select "active"
click at [891, 160] on select "Active Draft" at bounding box center [975, 144] width 169 height 31
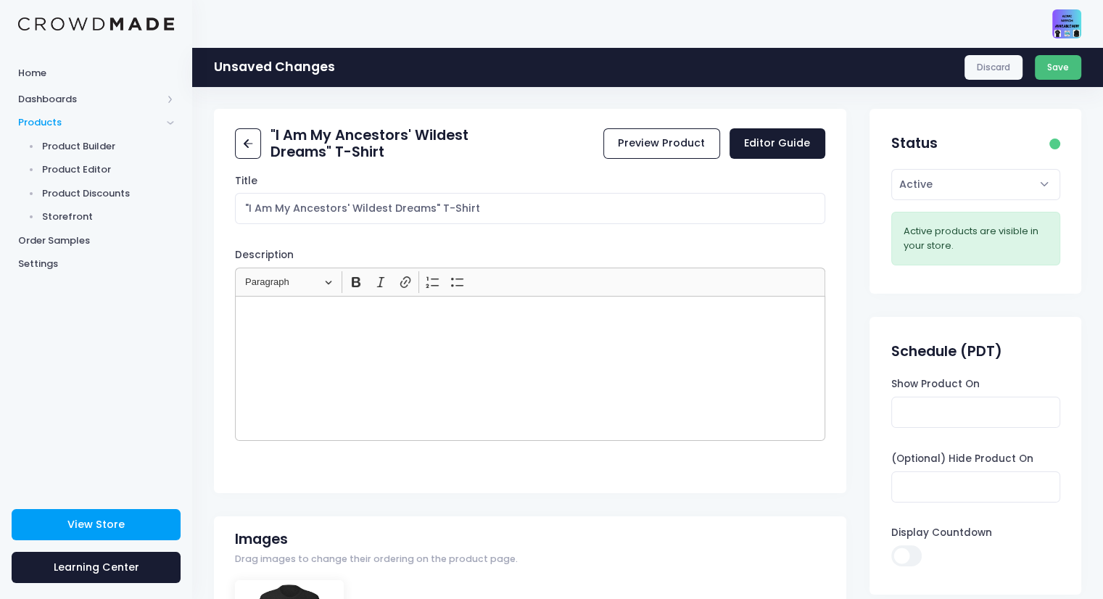
click at [1055, 74] on button "Save" at bounding box center [1057, 67] width 47 height 25
click at [78, 172] on span "Product Editor" at bounding box center [108, 169] width 133 height 14
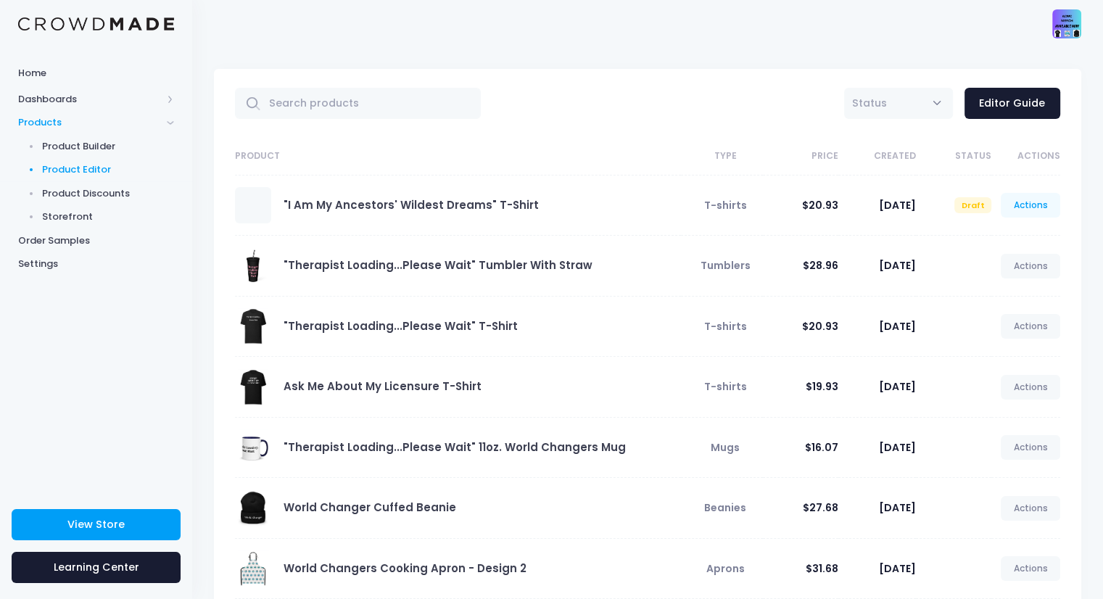
click at [1026, 210] on link "Actions" at bounding box center [1029, 205] width 59 height 25
click at [1000, 291] on link "Publish" at bounding box center [1014, 290] width 77 height 25
click at [426, 202] on link ""I Am My Ancestors' Wildest Dreams" T-Shirt" at bounding box center [410, 204] width 255 height 15
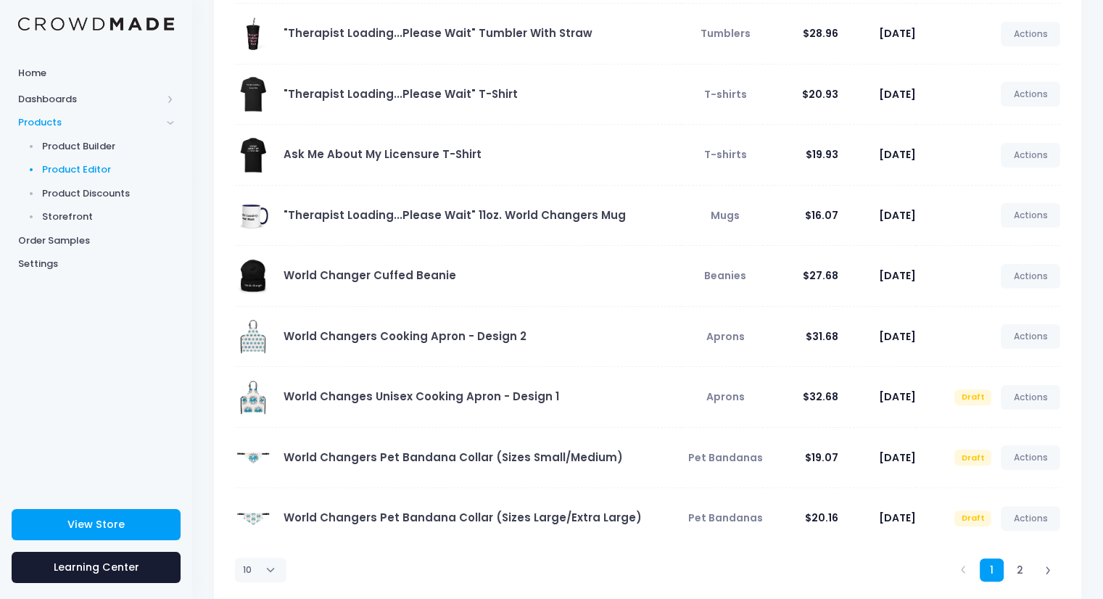
scroll to position [236, 0]
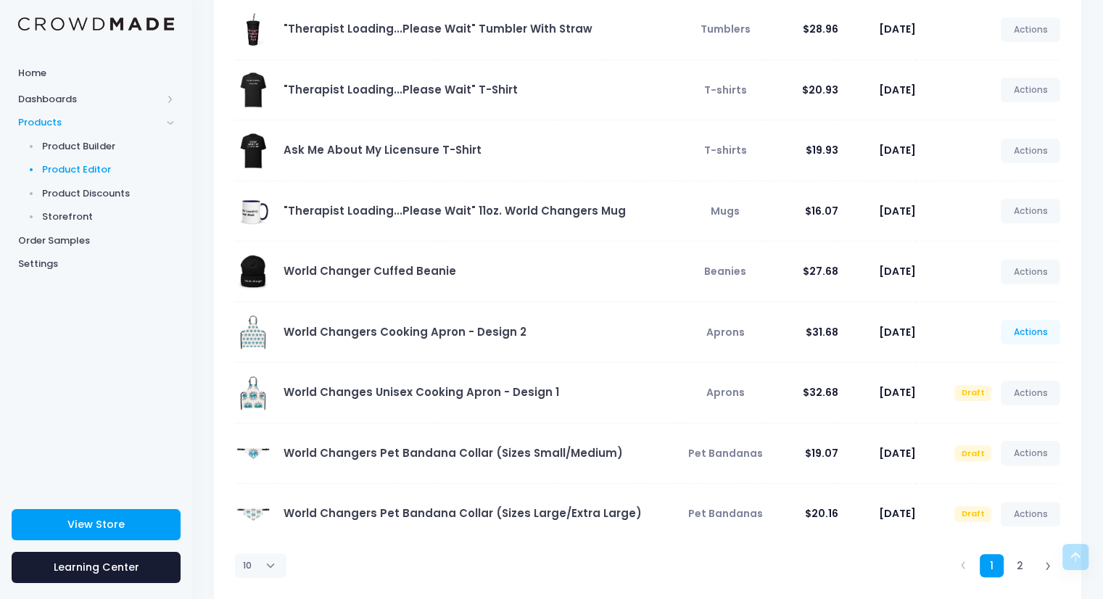
click at [1019, 337] on link "Actions" at bounding box center [1029, 332] width 59 height 25
click at [1004, 419] on link "Unpublish" at bounding box center [1014, 416] width 77 height 25
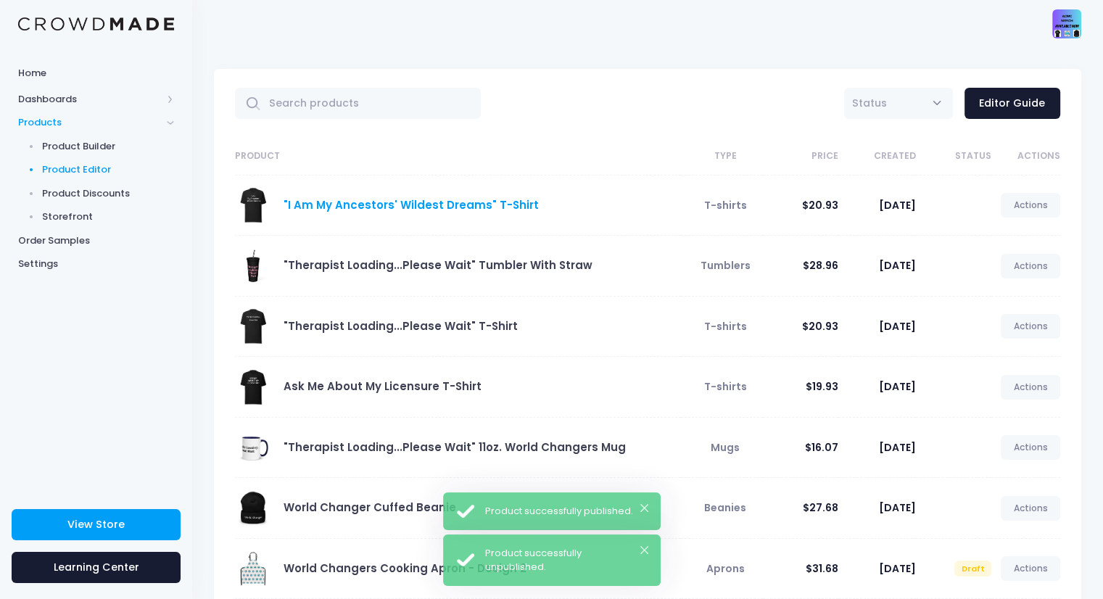
click at [391, 203] on link ""I Am My Ancestors' Wildest Dreams" T-Shirt" at bounding box center [410, 204] width 255 height 15
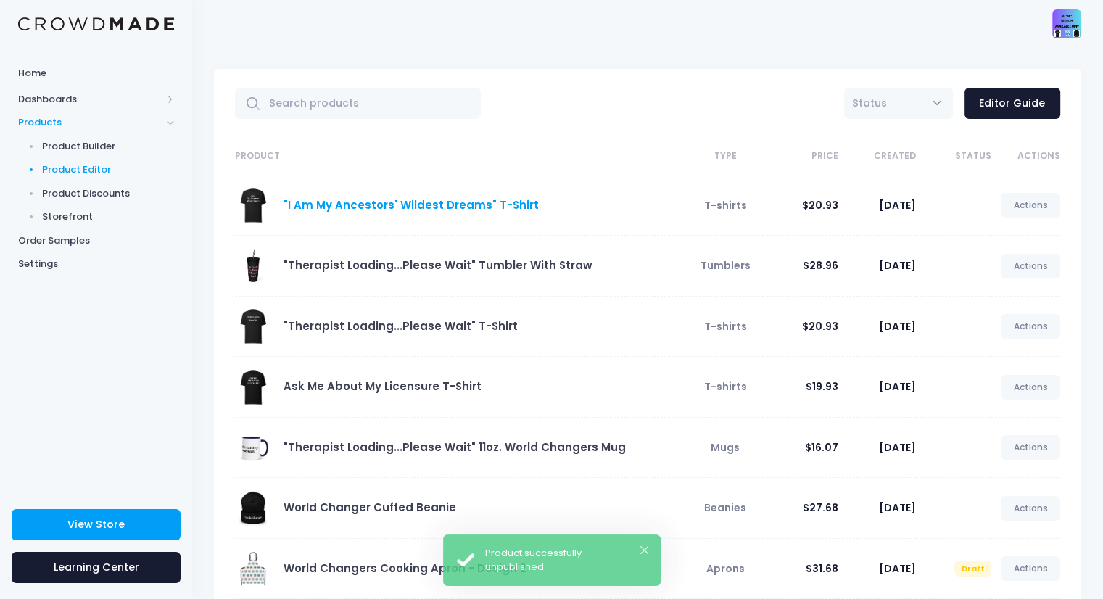
click at [411, 203] on link ""I Am My Ancestors' Wildest Dreams" T-Shirt" at bounding box center [410, 204] width 255 height 15
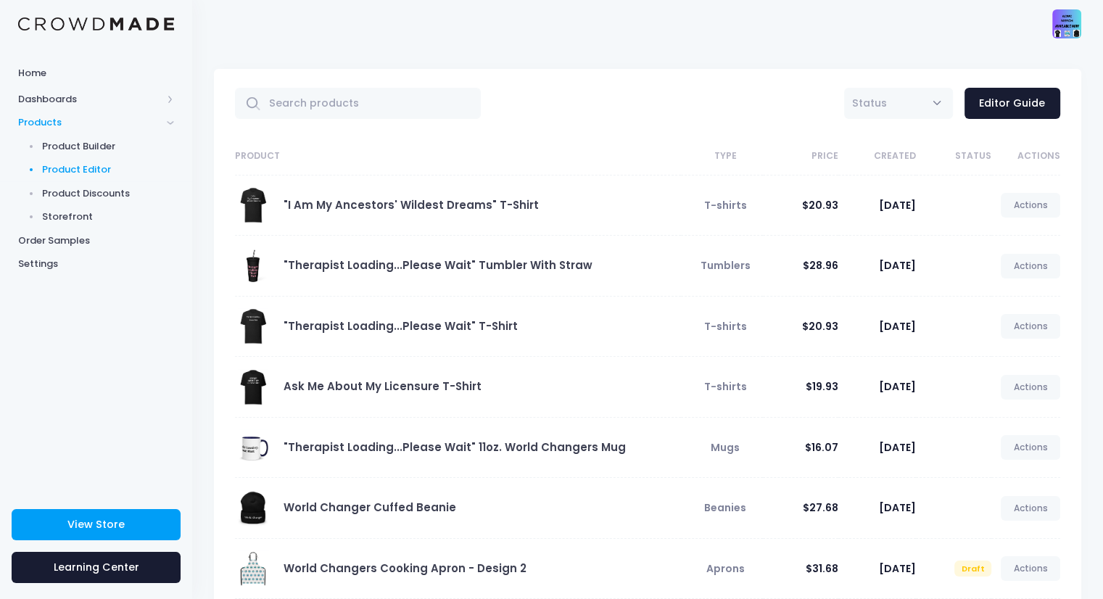
click at [248, 196] on span at bounding box center [253, 205] width 36 height 36
click at [429, 201] on link ""I Am My Ancestors' Wildest Dreams" T-Shirt" at bounding box center [410, 204] width 255 height 15
click at [112, 518] on span "View Store" at bounding box center [95, 524] width 57 height 14
